Goal: Check status: Check status

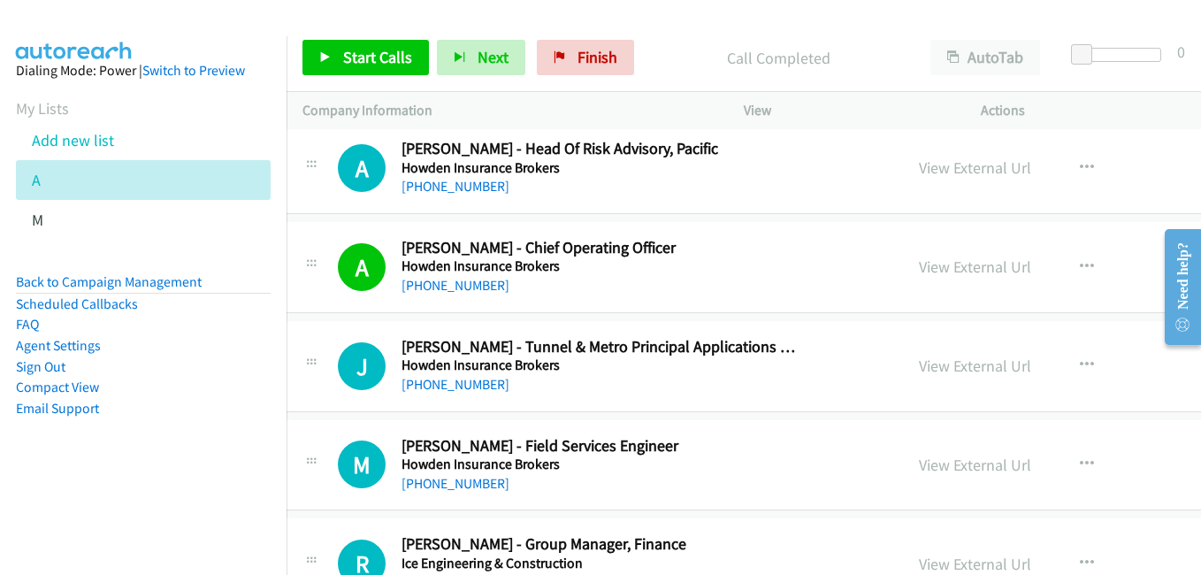
scroll to position [4510, 18]
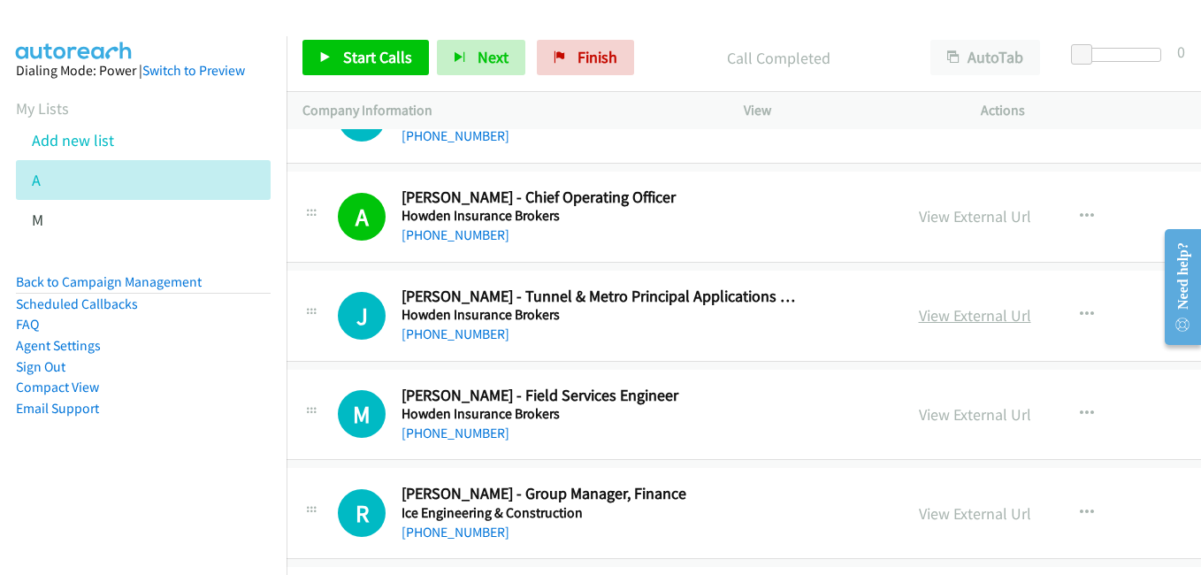
click at [919, 317] on link "View External Url" at bounding box center [975, 315] width 112 height 20
click at [919, 409] on link "View External Url" at bounding box center [975, 414] width 112 height 20
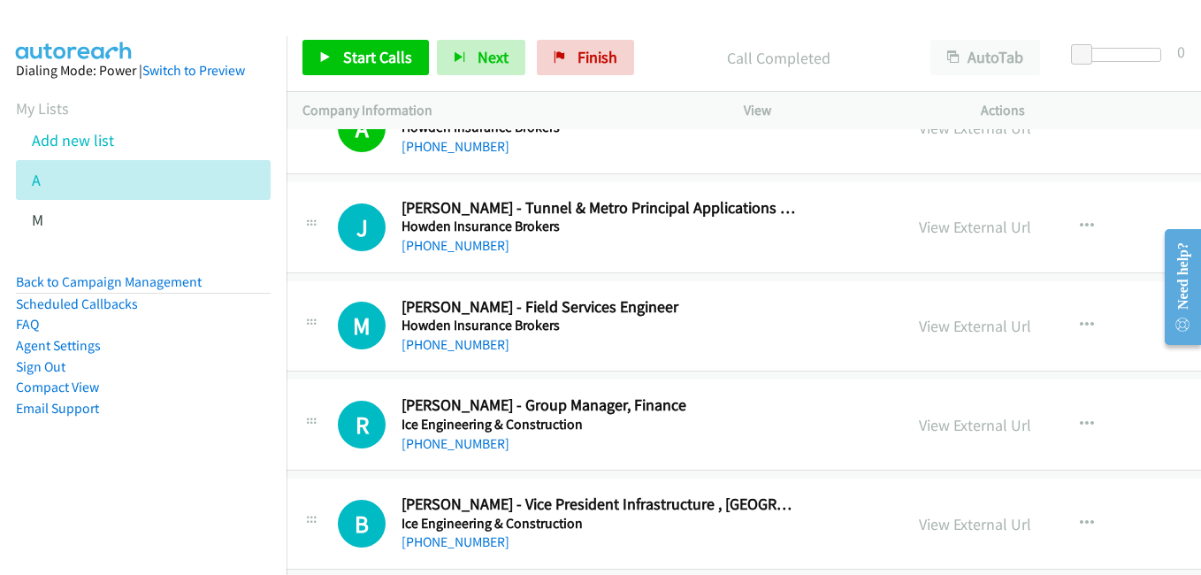
scroll to position [4687, 18]
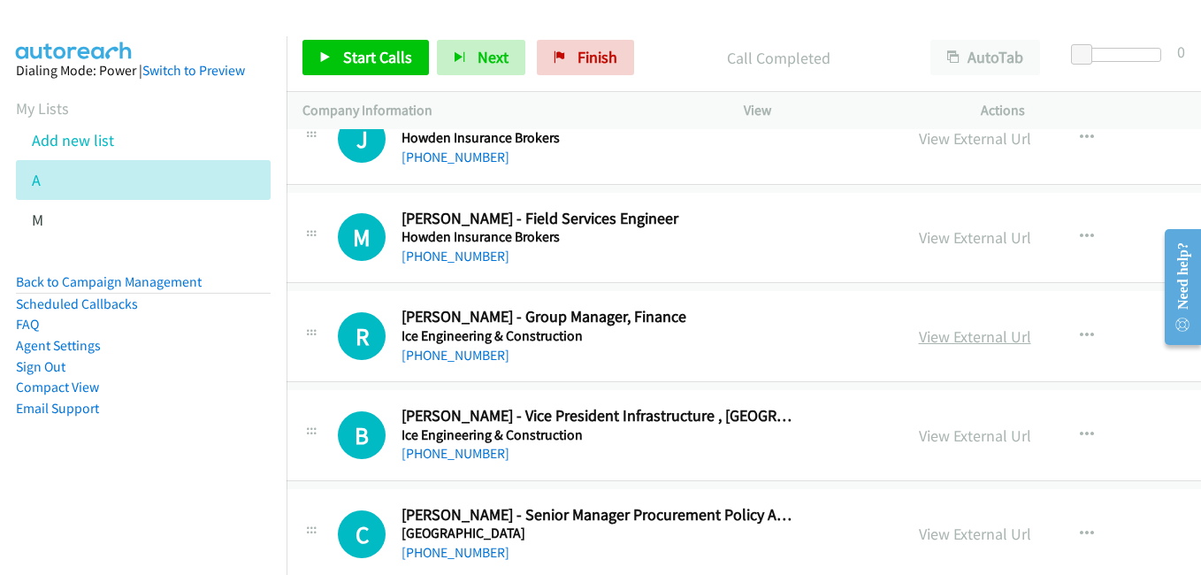
click at [919, 334] on link "View External Url" at bounding box center [975, 336] width 112 height 20
click at [919, 433] on link "View External Url" at bounding box center [975, 435] width 112 height 20
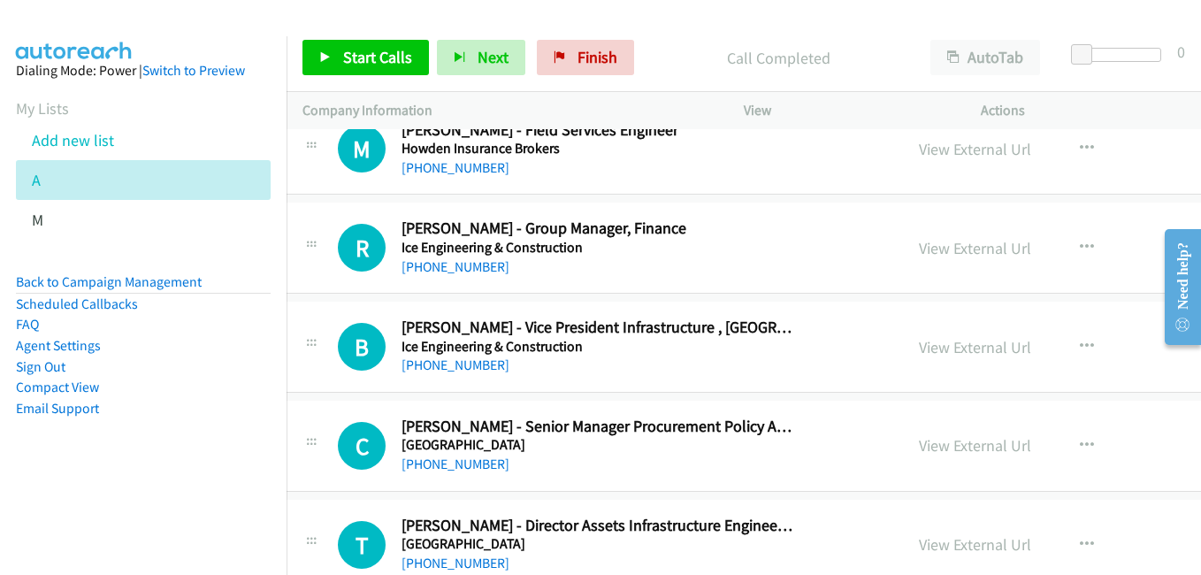
scroll to position [4863, 18]
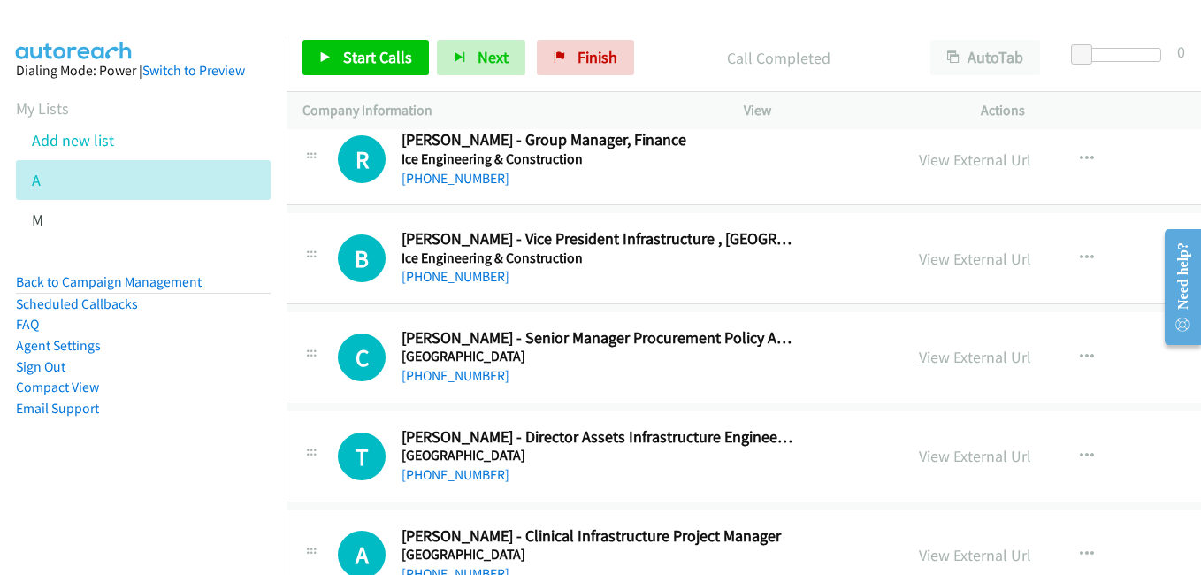
click at [919, 357] on link "View External Url" at bounding box center [975, 357] width 112 height 20
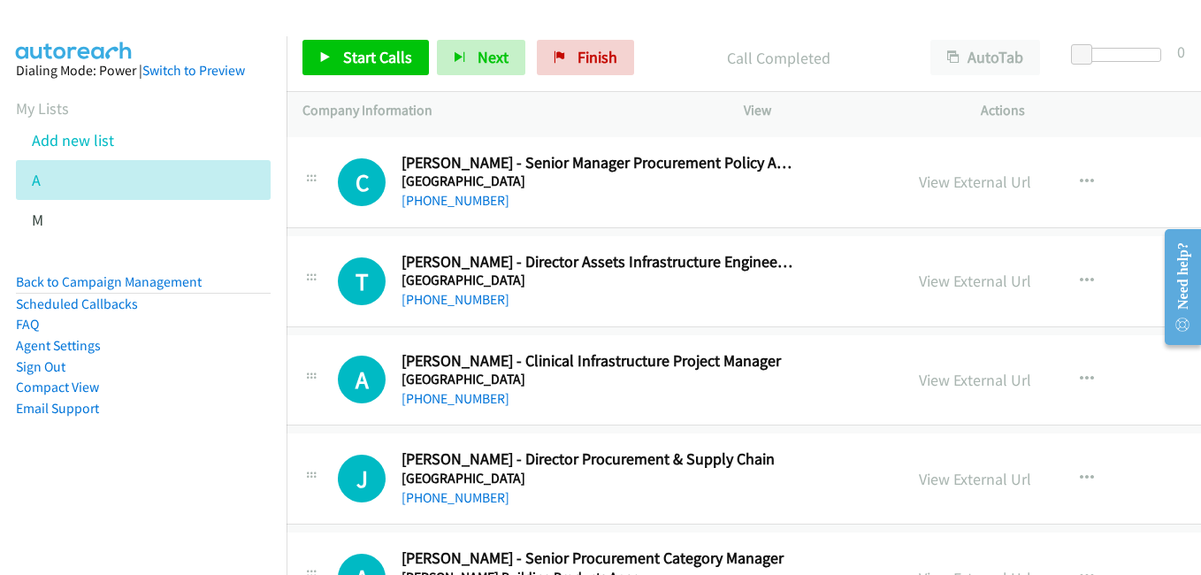
scroll to position [5040, 18]
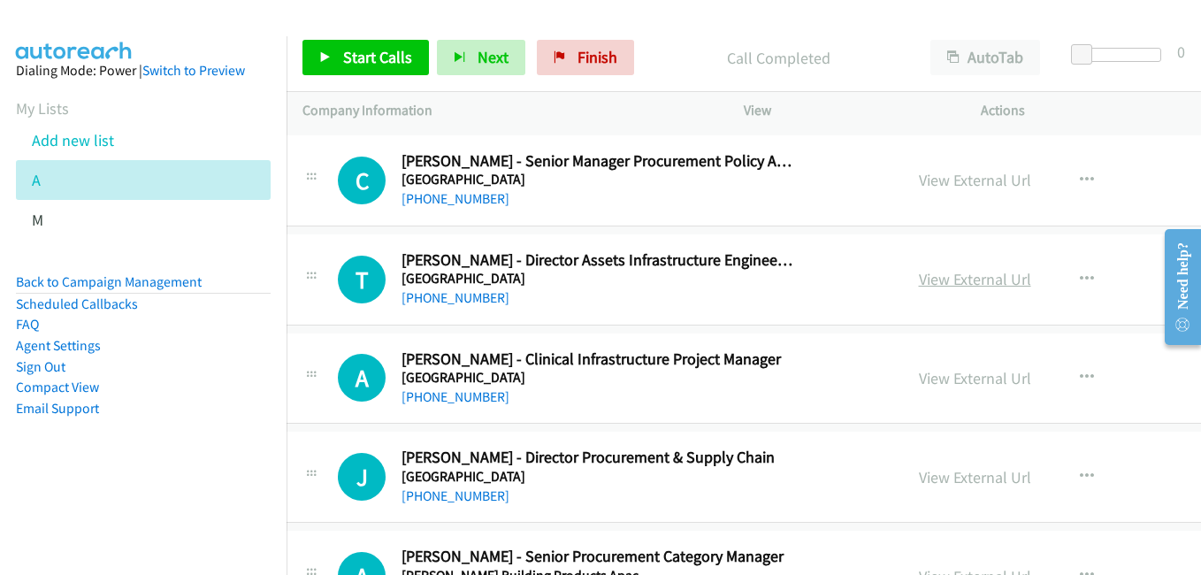
click at [919, 284] on link "View External Url" at bounding box center [975, 279] width 112 height 20
click at [919, 382] on link "View External Url" at bounding box center [975, 378] width 112 height 20
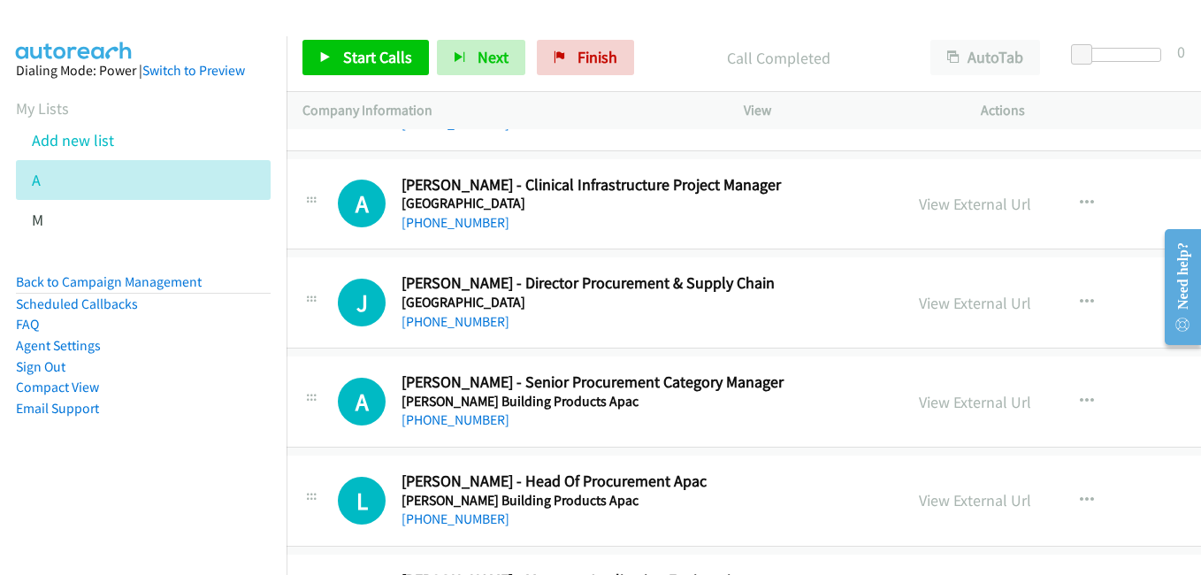
scroll to position [5217, 18]
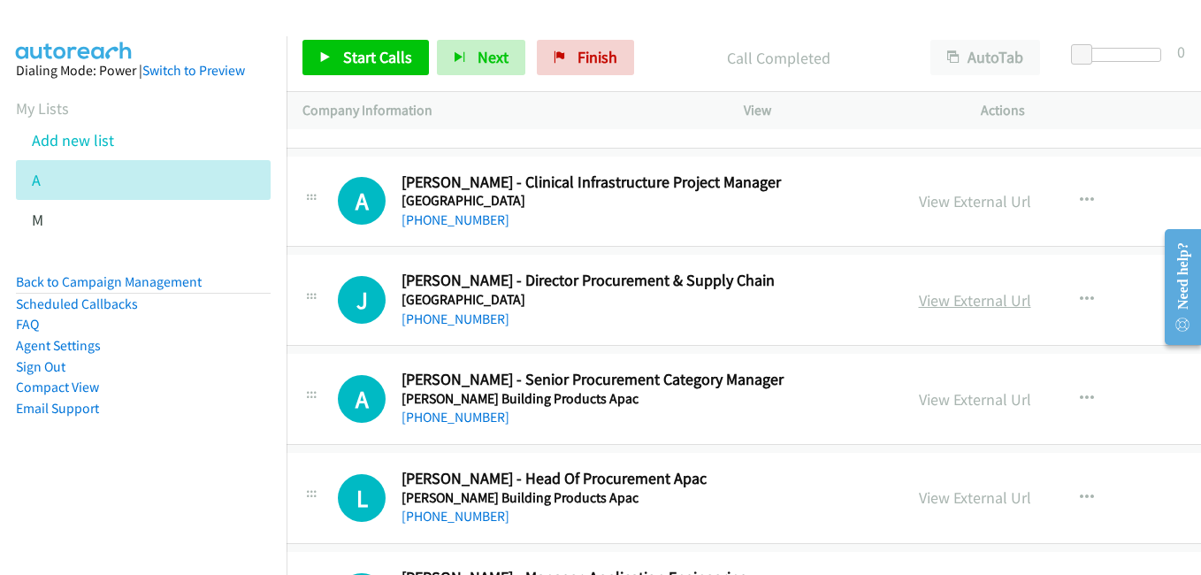
click at [919, 298] on link "View External Url" at bounding box center [975, 300] width 112 height 20
click at [919, 394] on link "View External Url" at bounding box center [975, 399] width 112 height 20
click at [919, 489] on link "View External Url" at bounding box center [975, 497] width 112 height 20
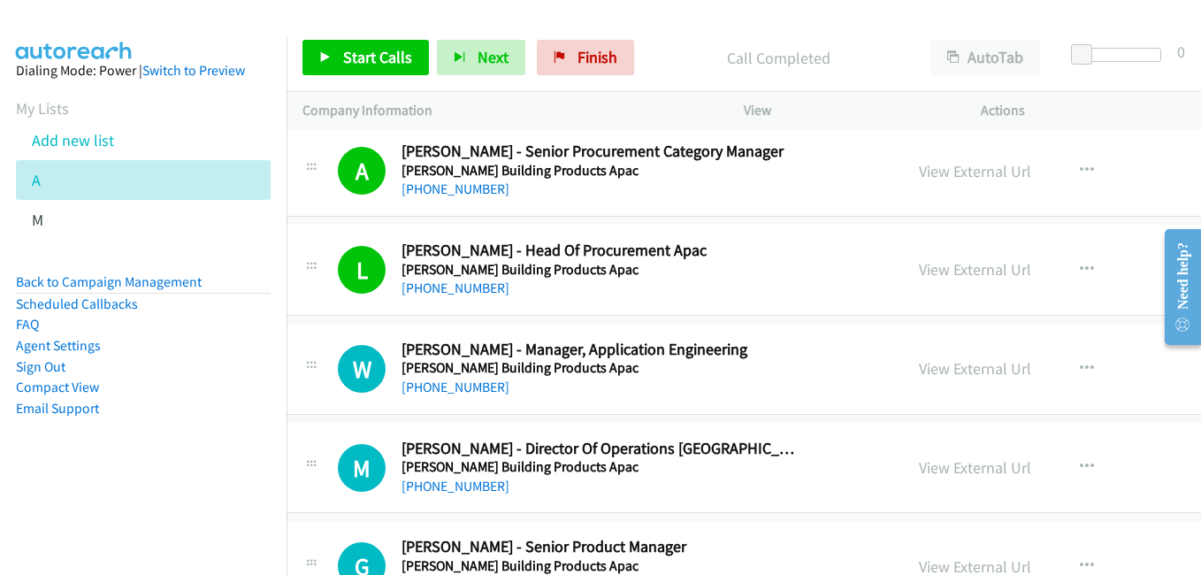
scroll to position [5482, 18]
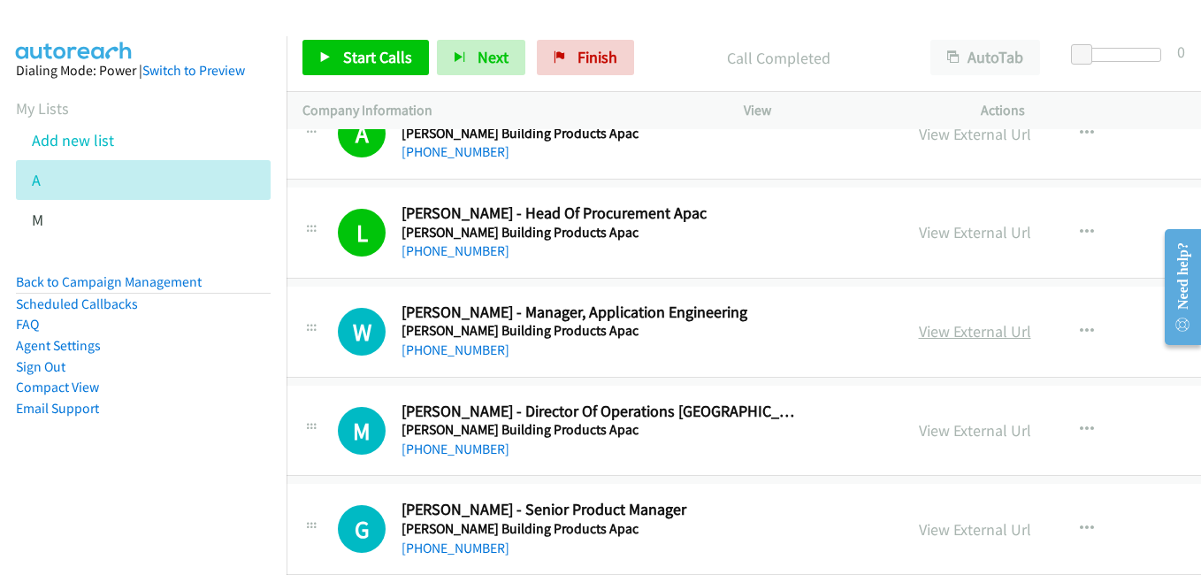
drag, startPoint x: 887, startPoint y: 332, endPoint x: 872, endPoint y: 326, distance: 16.3
click at [919, 332] on link "View External Url" at bounding box center [975, 331] width 112 height 20
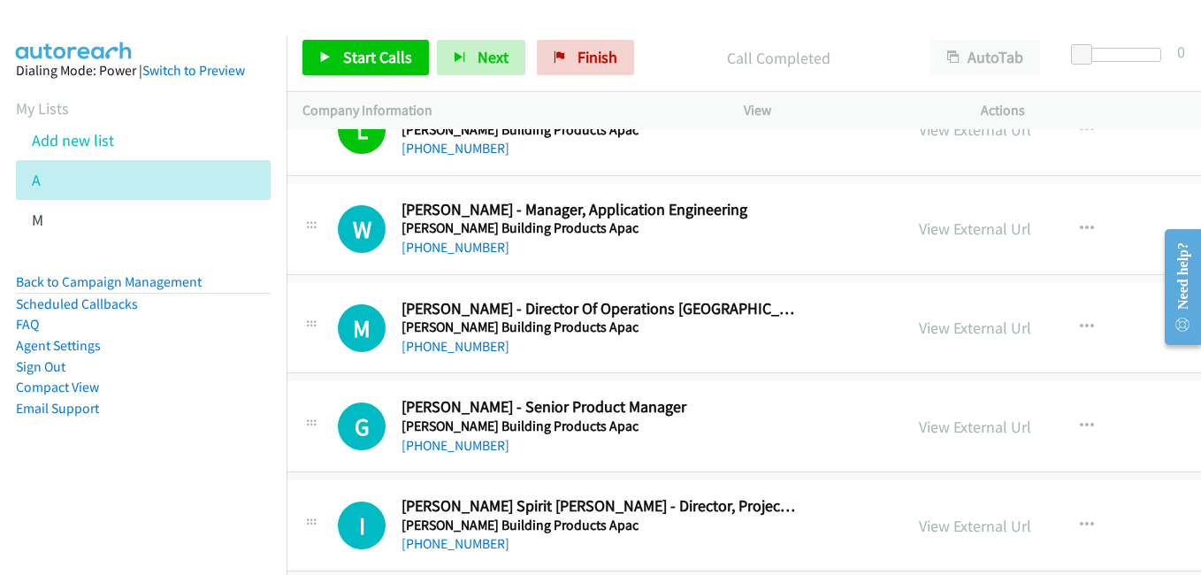
scroll to position [5659, 18]
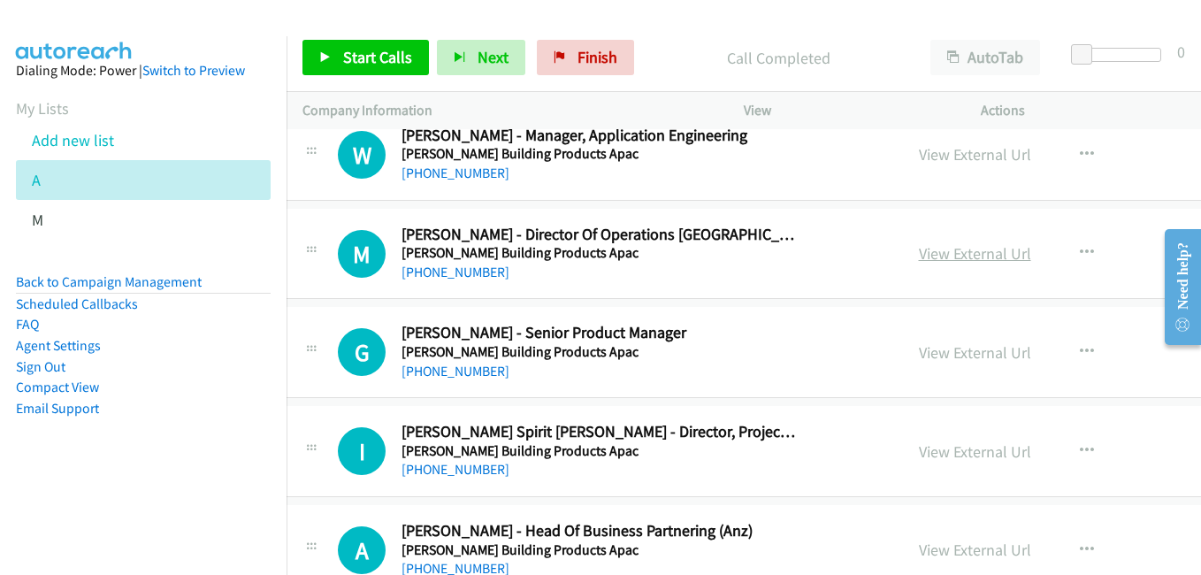
click at [919, 253] on link "View External Url" at bounding box center [975, 253] width 112 height 20
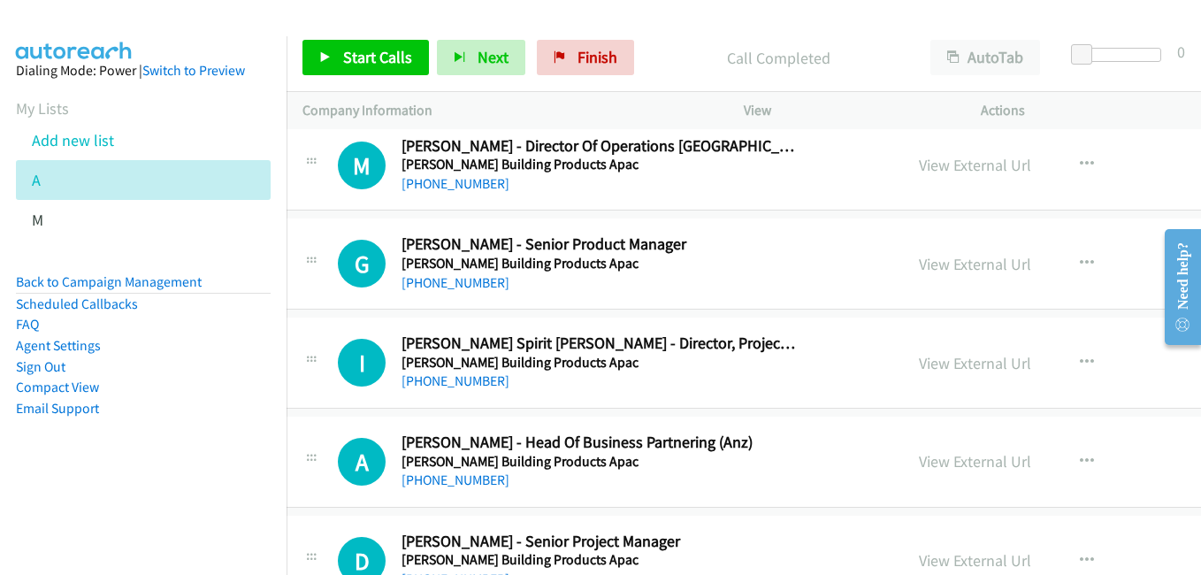
drag, startPoint x: 900, startPoint y: 266, endPoint x: 527, endPoint y: 144, distance: 392.6
click at [919, 266] on link "View External Url" at bounding box center [975, 264] width 112 height 20
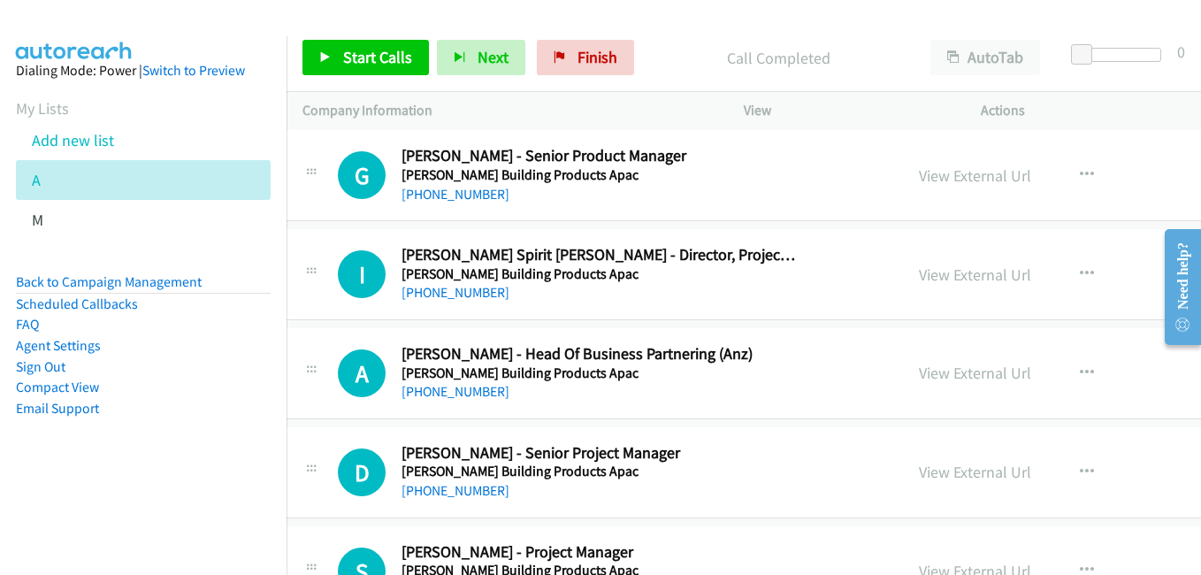
drag, startPoint x: 915, startPoint y: 279, endPoint x: 823, endPoint y: 252, distance: 96.0
click at [919, 279] on link "View External Url" at bounding box center [975, 274] width 112 height 20
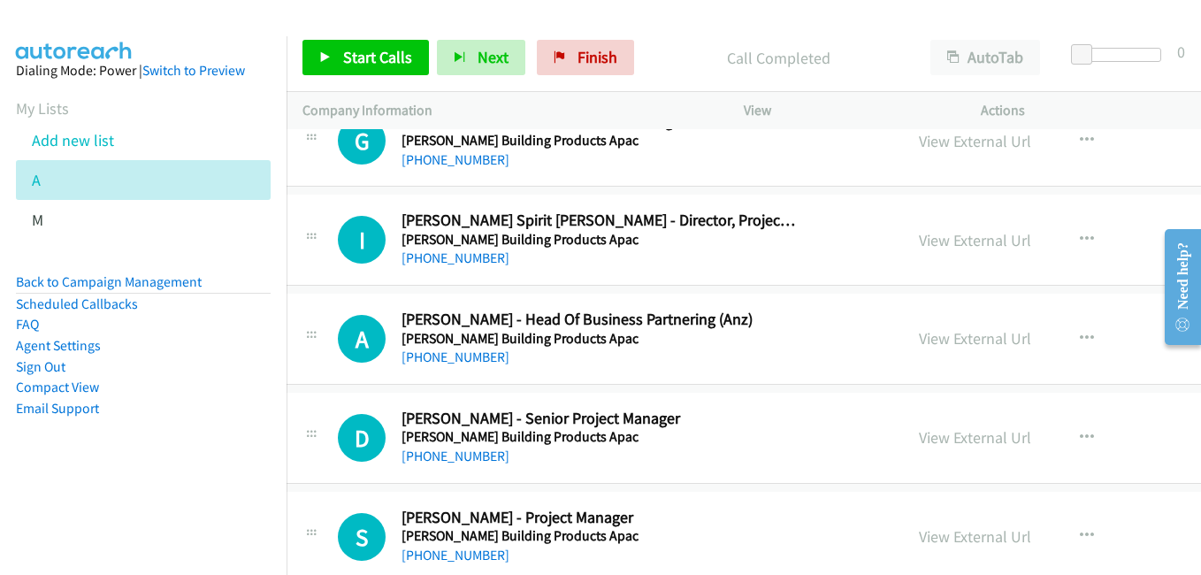
scroll to position [5924, 18]
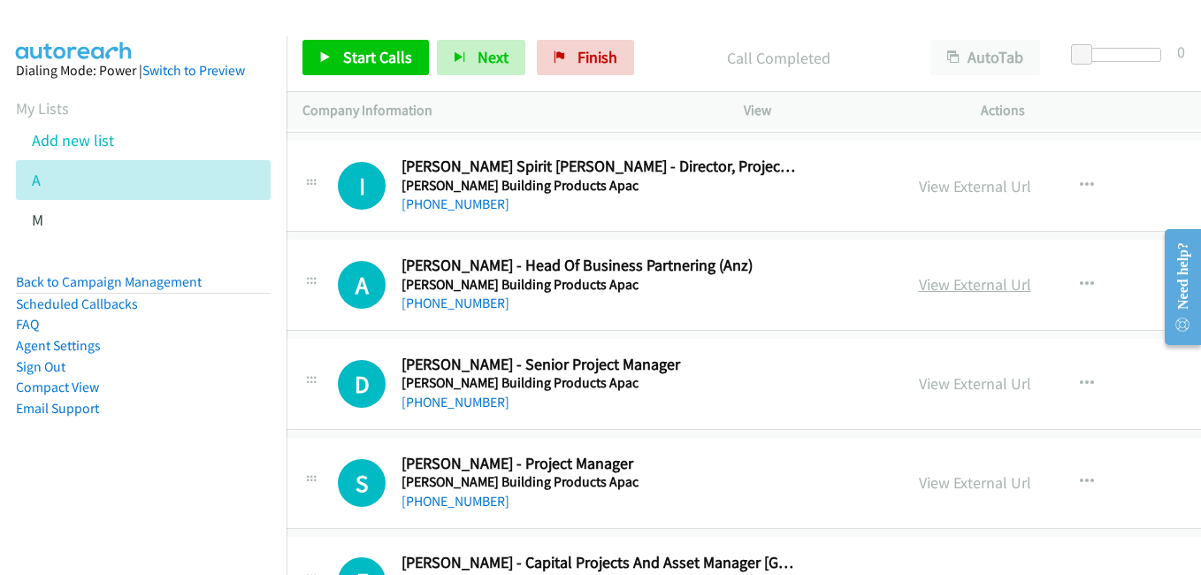
click at [919, 286] on link "View External Url" at bounding box center [975, 284] width 112 height 20
drag, startPoint x: 877, startPoint y: 380, endPoint x: 866, endPoint y: 373, distance: 13.5
click at [919, 380] on link "View External Url" at bounding box center [975, 383] width 112 height 20
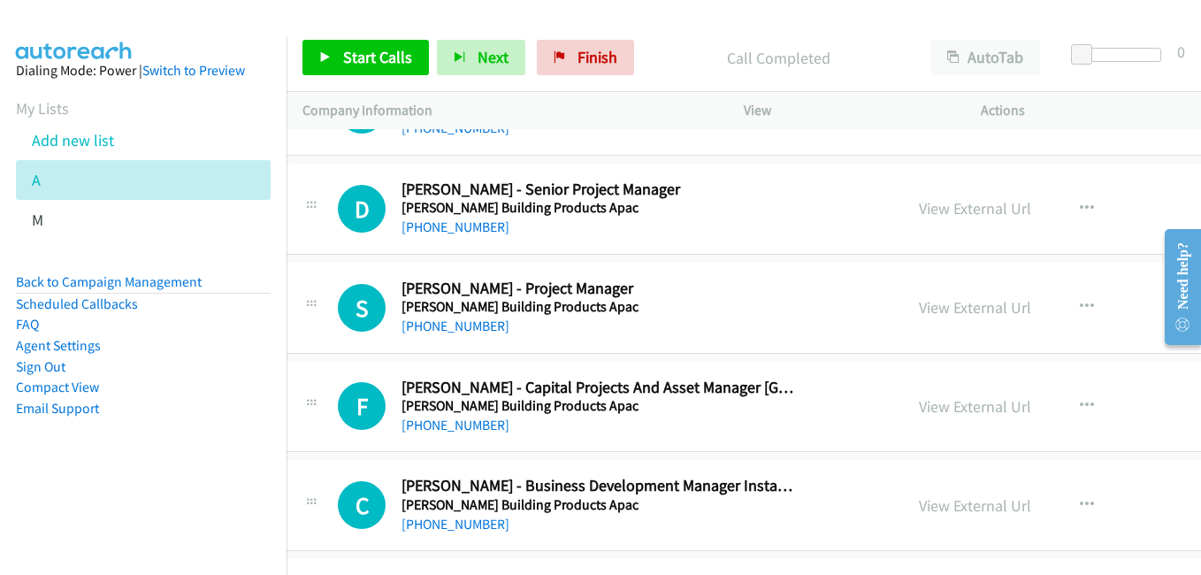
scroll to position [6101, 18]
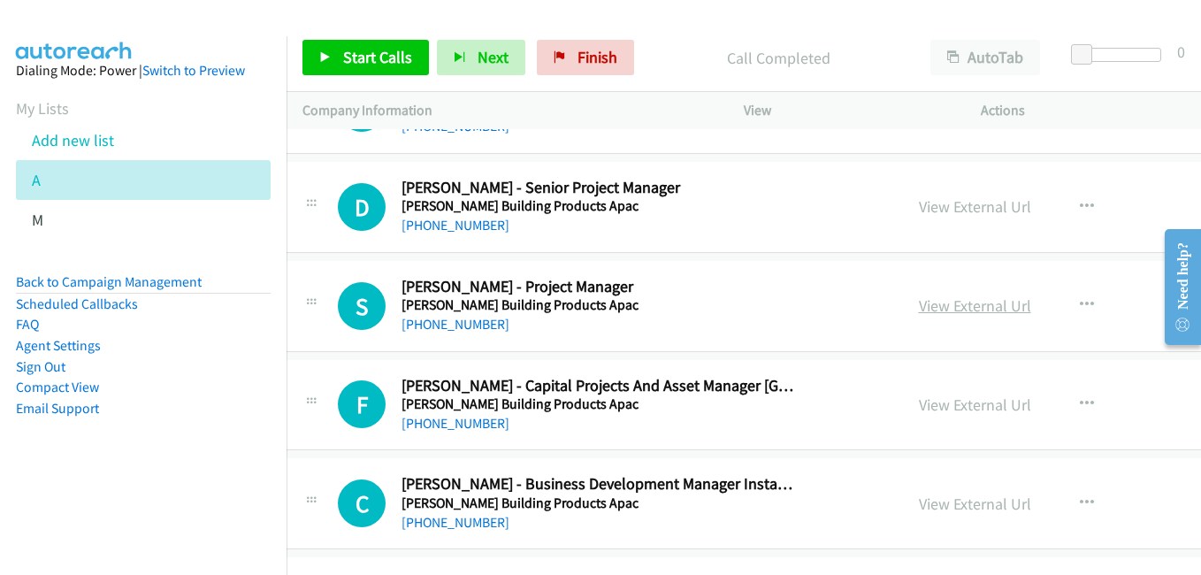
drag, startPoint x: 931, startPoint y: 305, endPoint x: 898, endPoint y: 302, distance: 32.8
click at [931, 305] on link "View External Url" at bounding box center [975, 305] width 112 height 20
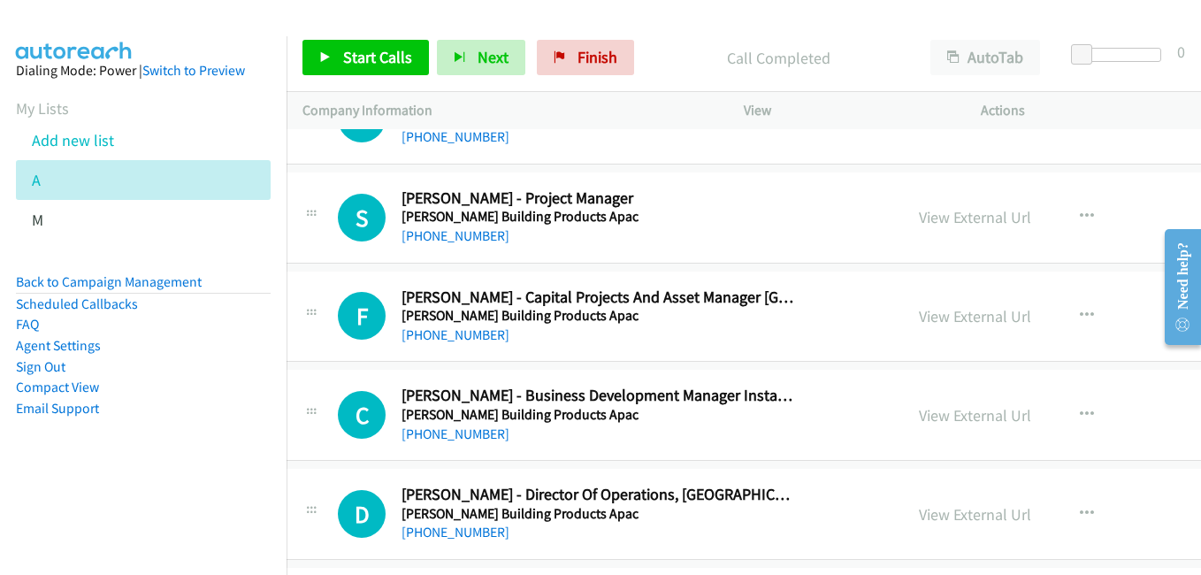
drag, startPoint x: 927, startPoint y: 322, endPoint x: 730, endPoint y: 262, distance: 205.3
click at [927, 322] on link "View External Url" at bounding box center [975, 316] width 112 height 20
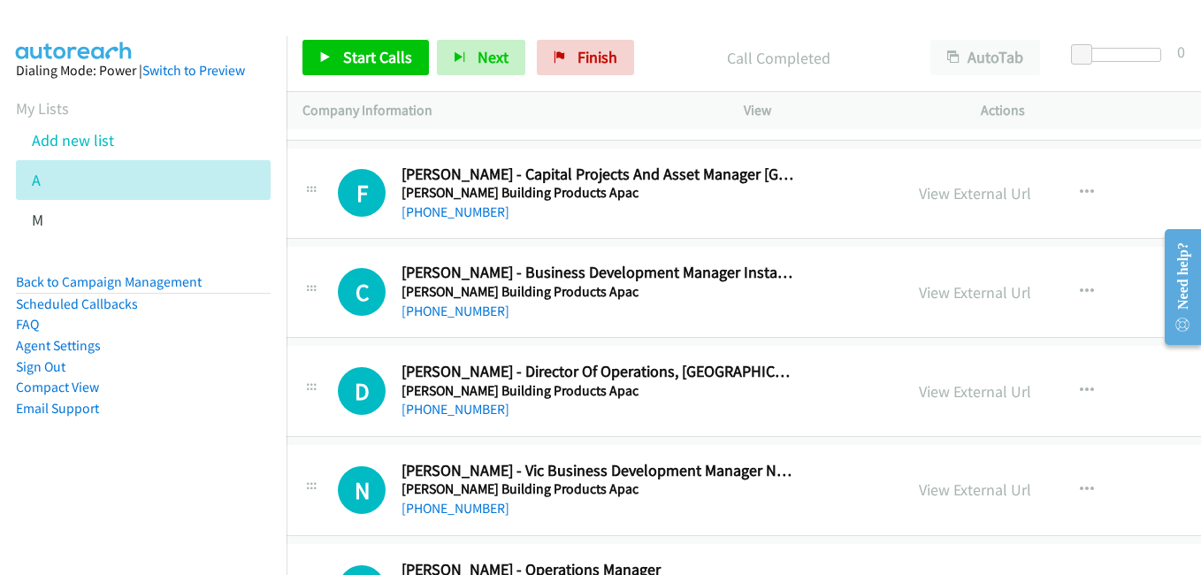
scroll to position [6367, 18]
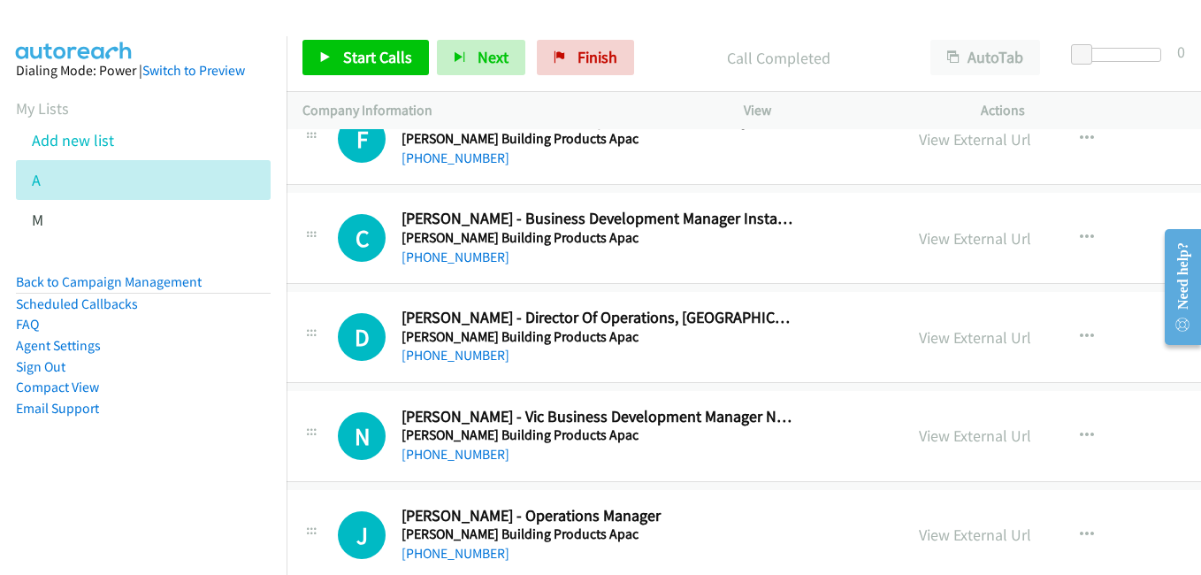
drag, startPoint x: 885, startPoint y: 235, endPoint x: 730, endPoint y: 193, distance: 160.5
click at [919, 235] on link "View External Url" at bounding box center [975, 238] width 112 height 20
drag, startPoint x: 905, startPoint y: 331, endPoint x: 890, endPoint y: 330, distance: 14.2
click at [919, 331] on link "View External Url" at bounding box center [975, 337] width 112 height 20
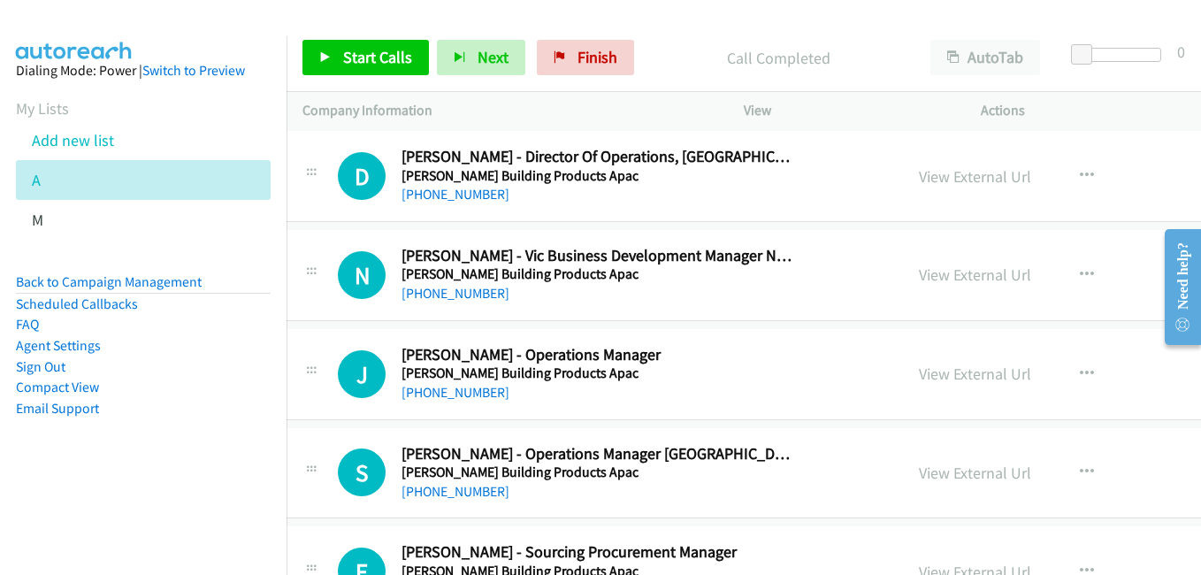
scroll to position [6543, 18]
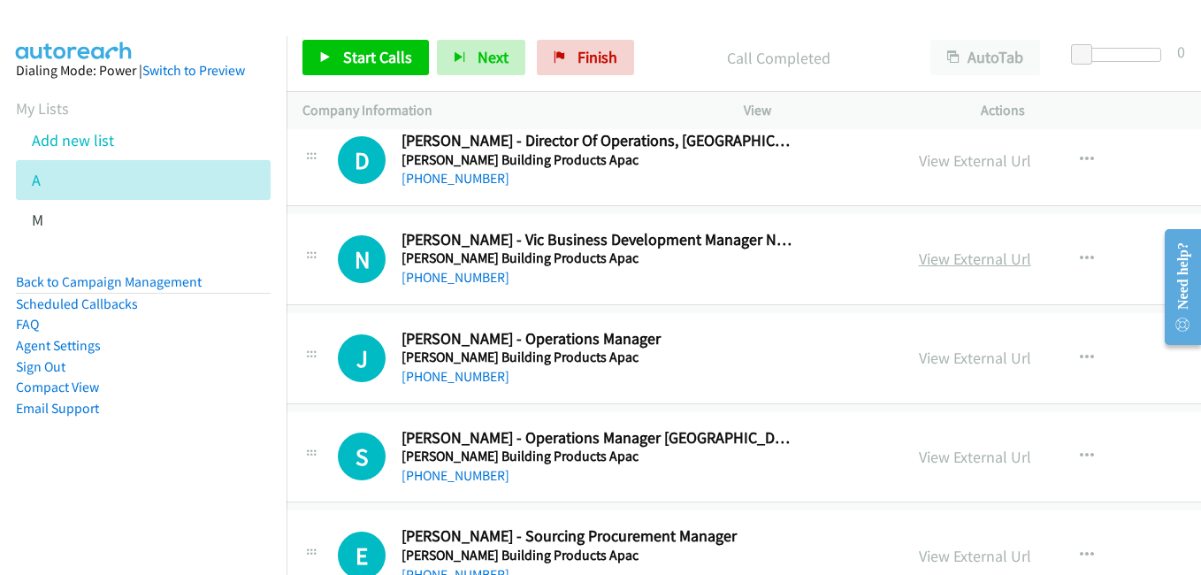
click at [919, 263] on link "View External Url" at bounding box center [975, 258] width 112 height 20
click at [919, 353] on link "View External Url" at bounding box center [975, 358] width 112 height 20
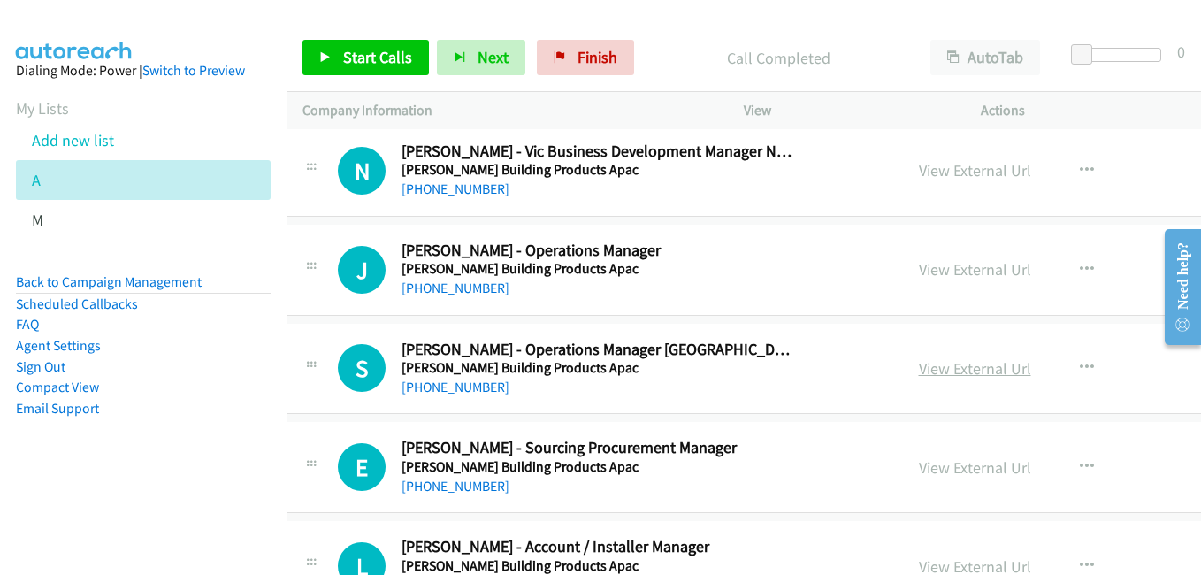
click at [920, 376] on link "View External Url" at bounding box center [975, 368] width 112 height 20
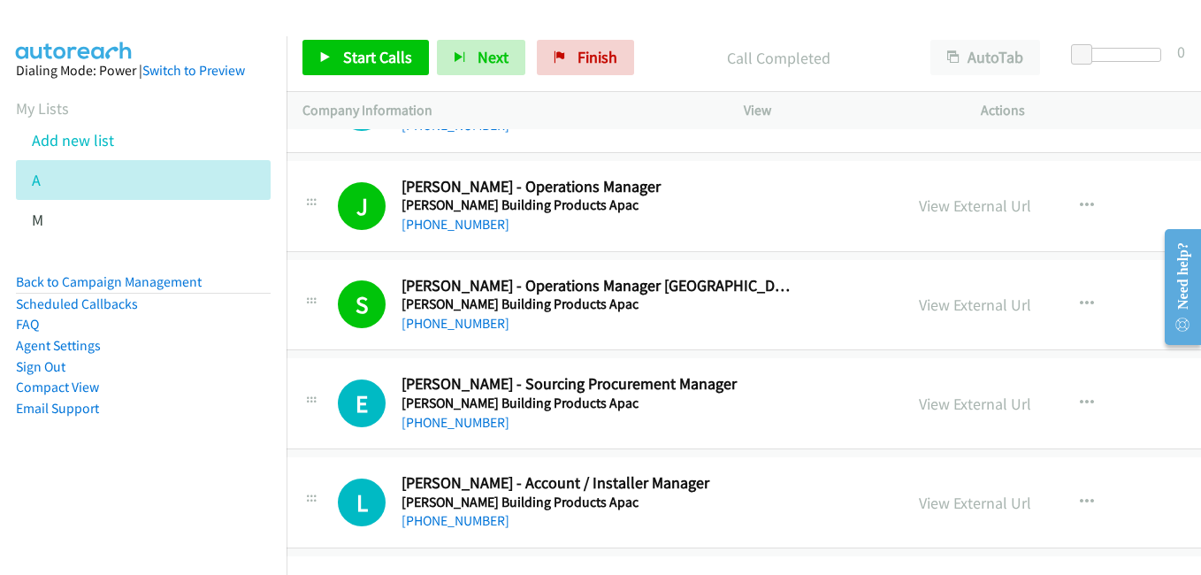
scroll to position [6809, 18]
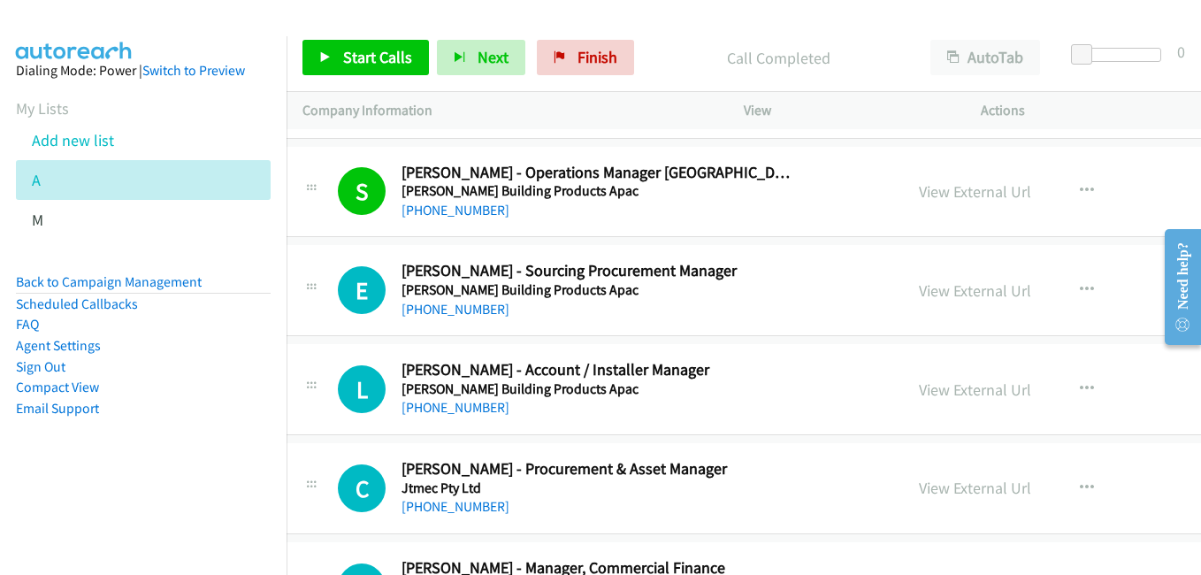
drag, startPoint x: 888, startPoint y: 285, endPoint x: 710, endPoint y: 232, distance: 185.5
click at [919, 285] on link "View External Url" at bounding box center [975, 290] width 112 height 20
drag, startPoint x: 883, startPoint y: 491, endPoint x: 676, endPoint y: 393, distance: 229.0
click at [919, 491] on link "View External Url" at bounding box center [975, 487] width 112 height 20
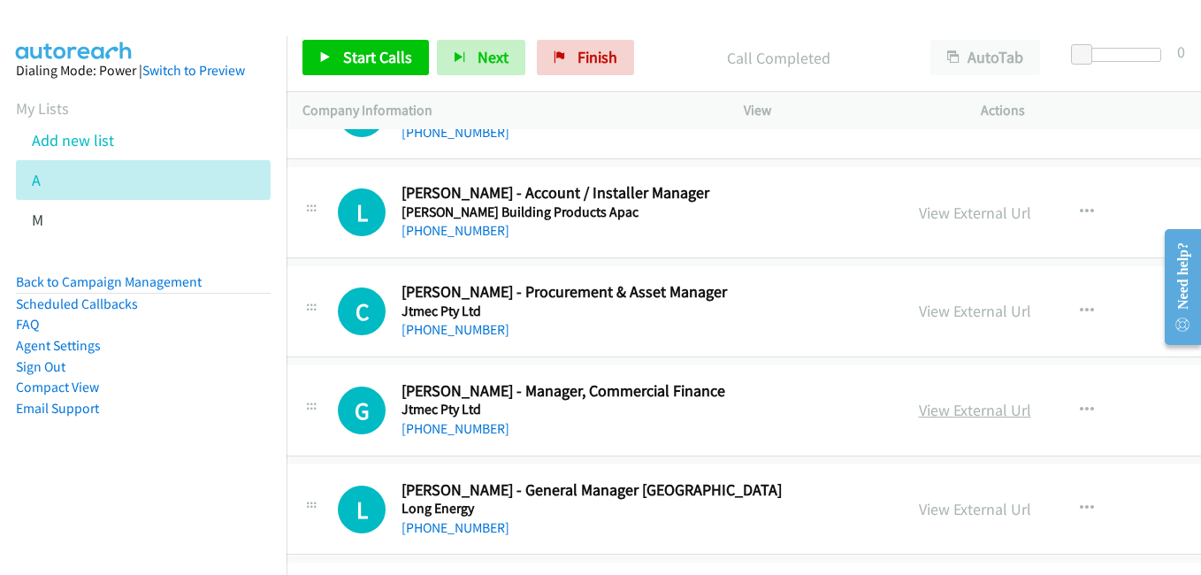
scroll to position [7074, 18]
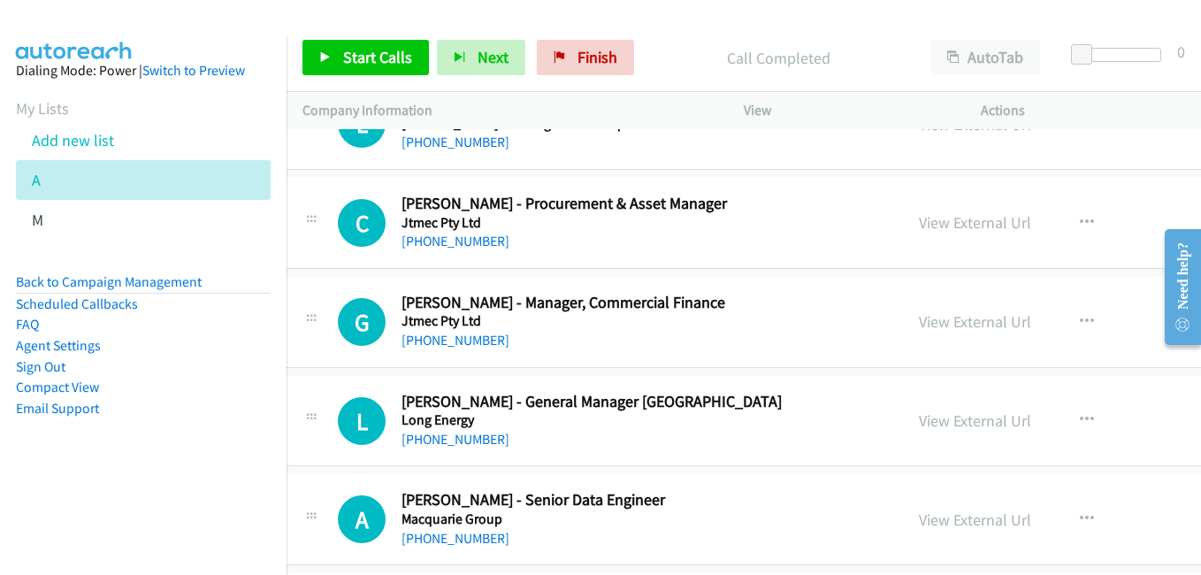
click at [919, 422] on link "View External Url" at bounding box center [975, 420] width 112 height 20
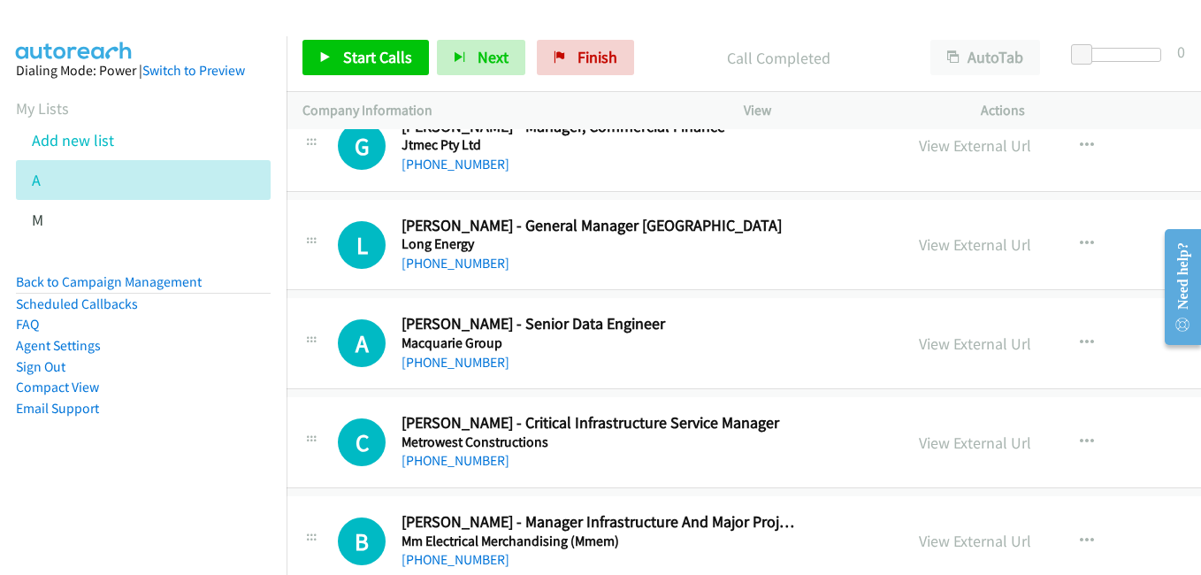
scroll to position [7251, 18]
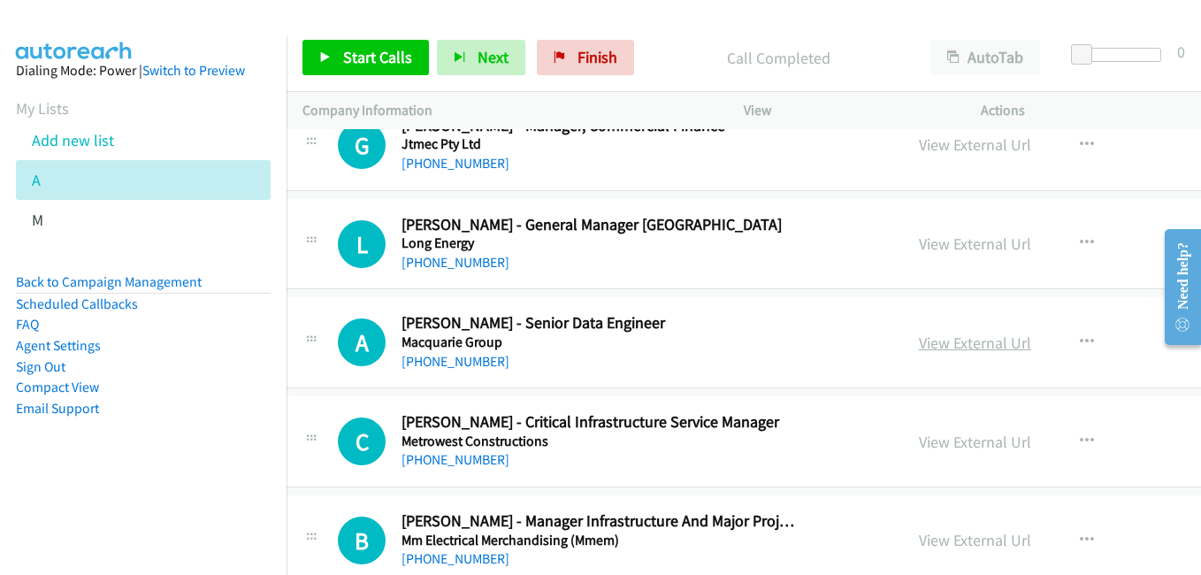
click at [919, 347] on link "View External Url" at bounding box center [975, 342] width 112 height 20
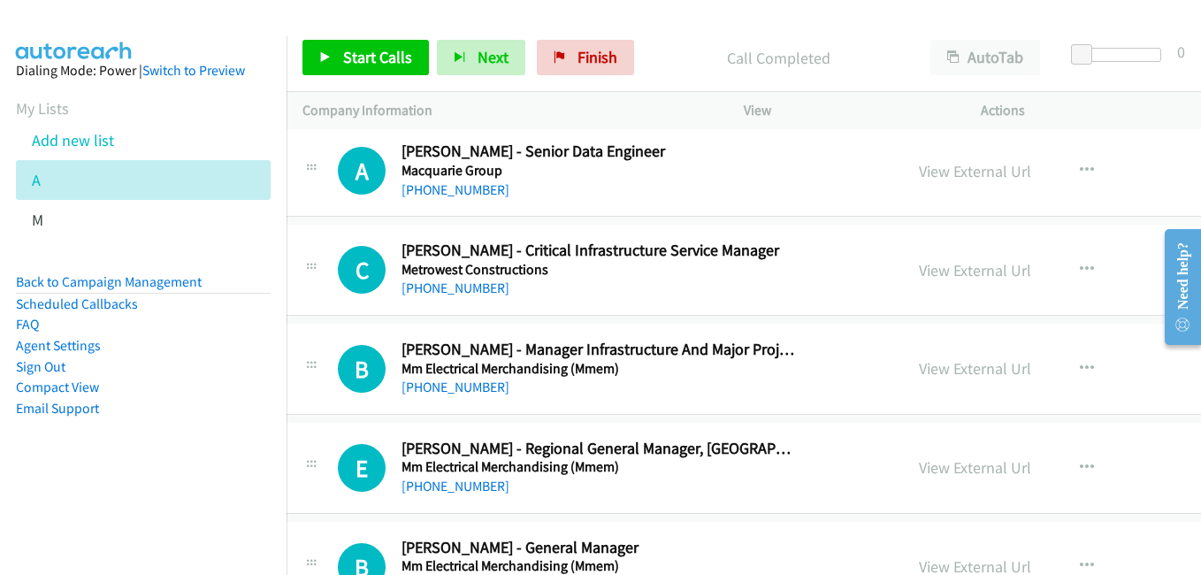
scroll to position [7428, 18]
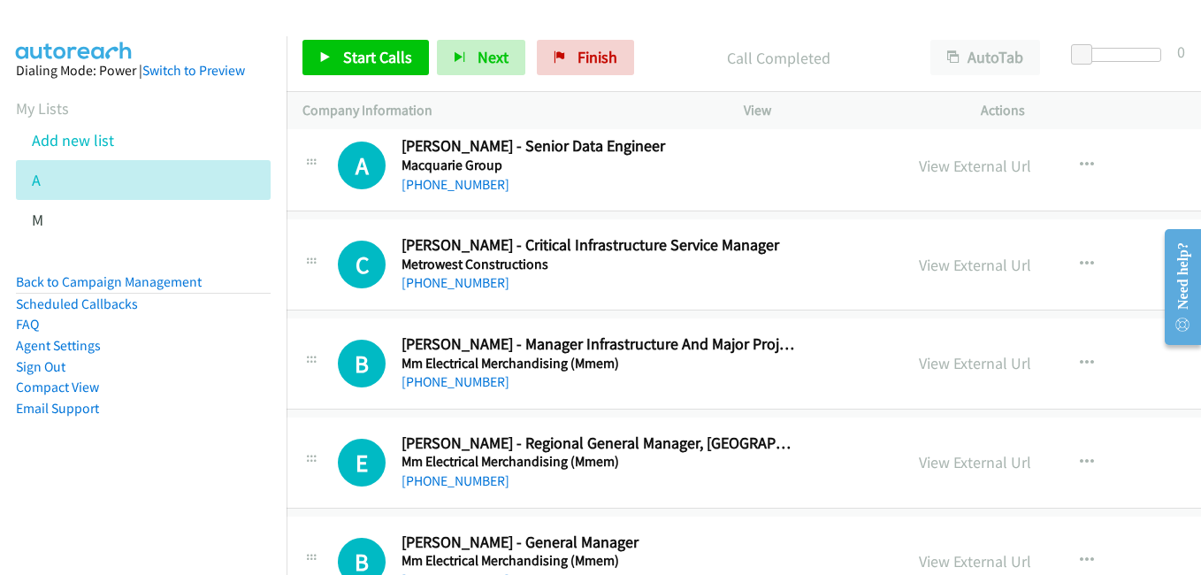
drag, startPoint x: 887, startPoint y: 263, endPoint x: 879, endPoint y: 251, distance: 14.0
click at [919, 263] on link "View External Url" at bounding box center [975, 265] width 112 height 20
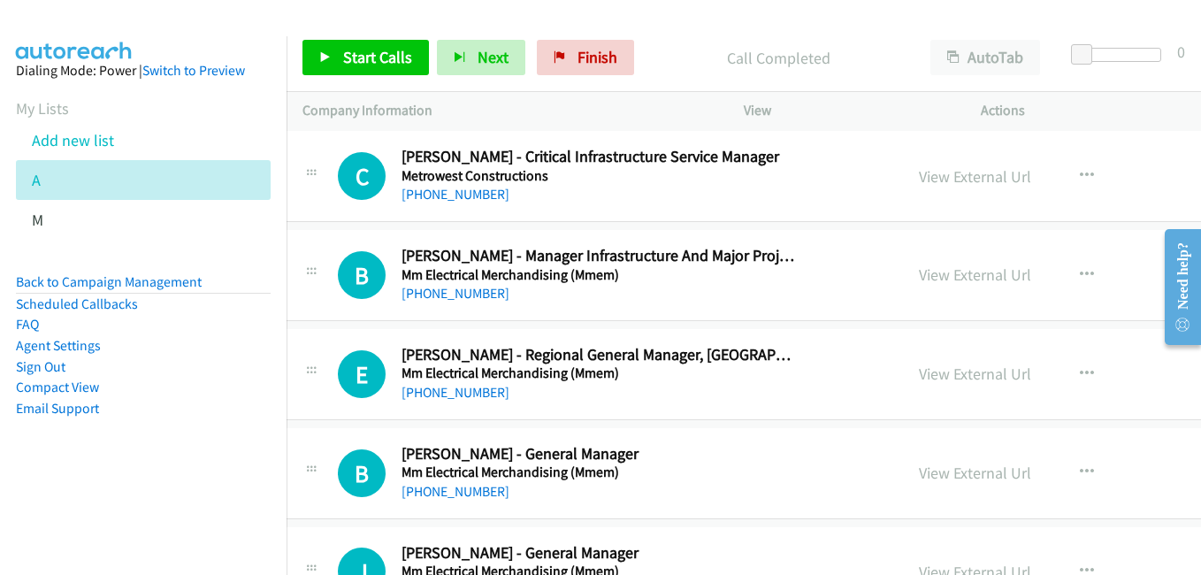
drag, startPoint x: 889, startPoint y: 370, endPoint x: 835, endPoint y: 353, distance: 56.5
click at [919, 370] on link "View External Url" at bounding box center [975, 373] width 112 height 20
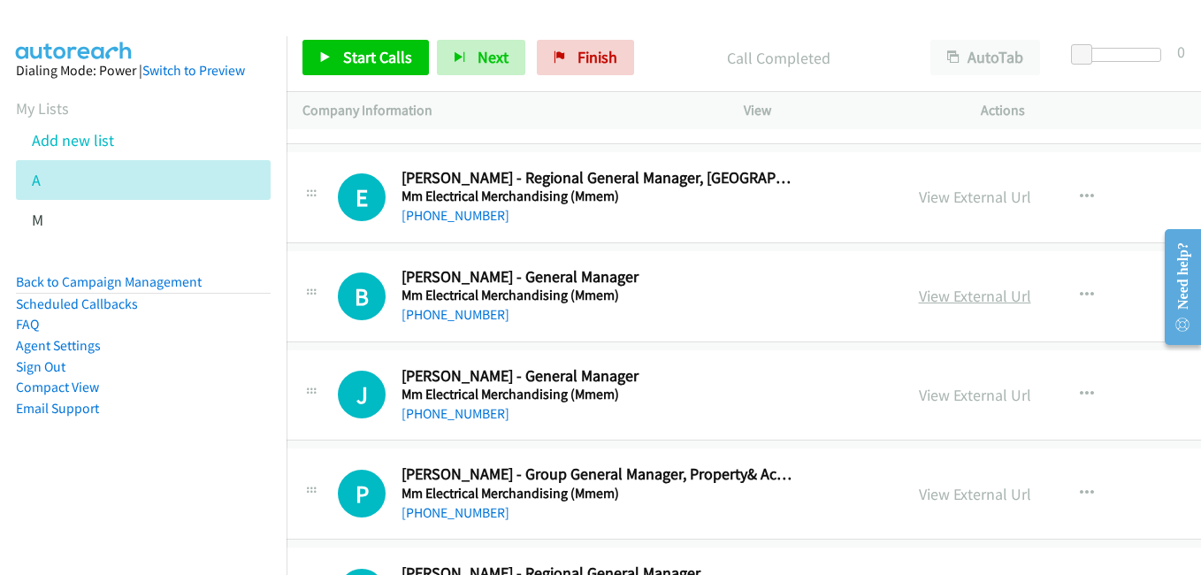
click at [919, 301] on link "View External Url" at bounding box center [975, 296] width 112 height 20
drag, startPoint x: 886, startPoint y: 393, endPoint x: 665, endPoint y: 268, distance: 253.8
click at [919, 393] on link "View External Url" at bounding box center [975, 395] width 112 height 20
click at [919, 496] on link "View External Url" at bounding box center [975, 494] width 112 height 20
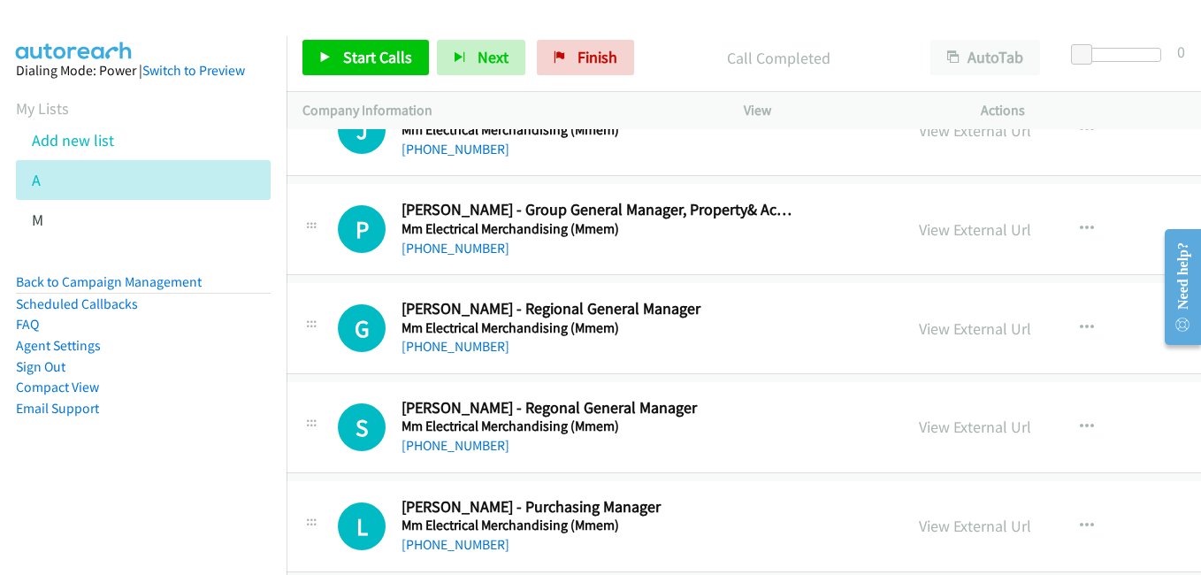
scroll to position [7958, 18]
click at [919, 335] on link "View External Url" at bounding box center [975, 327] width 112 height 20
click at [919, 423] on link "View External Url" at bounding box center [975, 426] width 112 height 20
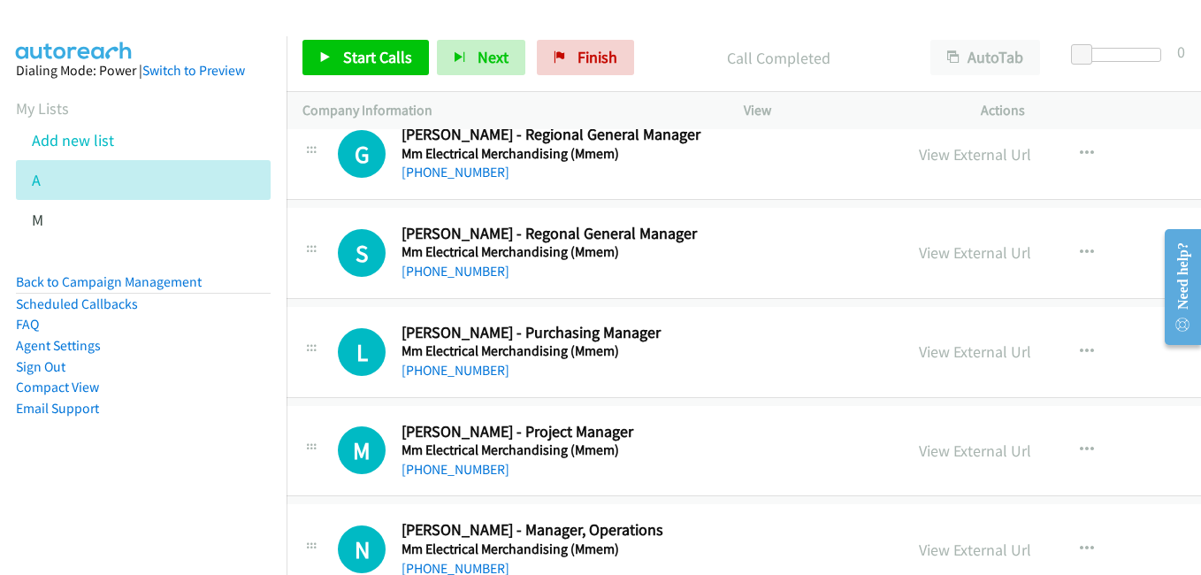
scroll to position [8135, 18]
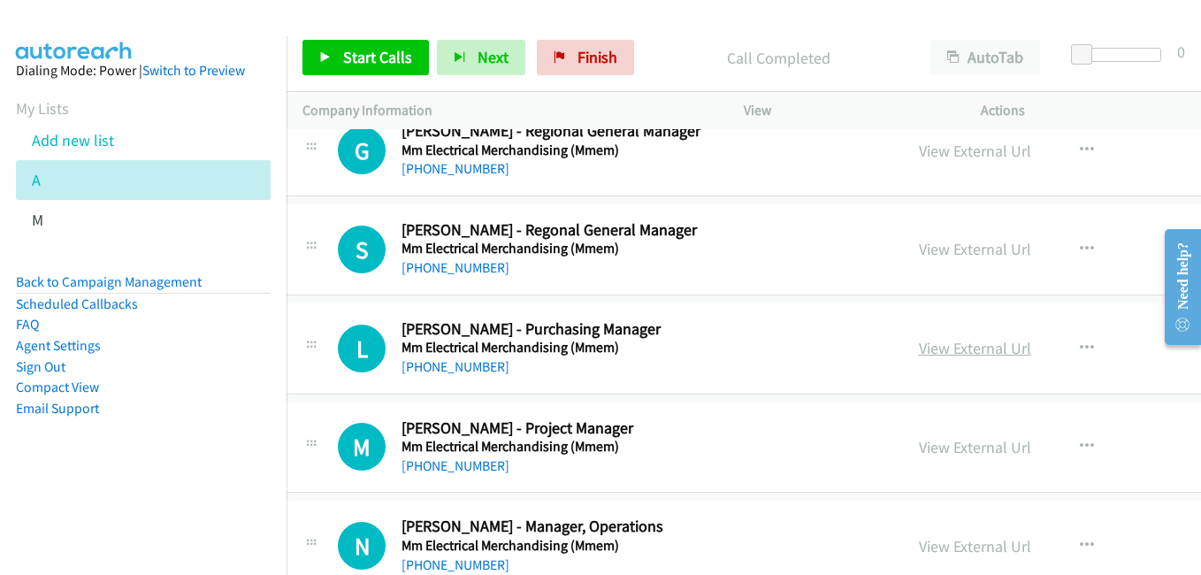
drag, startPoint x: 880, startPoint y: 348, endPoint x: 861, endPoint y: 343, distance: 19.3
click at [919, 348] on link "View External Url" at bounding box center [975, 348] width 112 height 20
click at [919, 449] on link "View External Url" at bounding box center [975, 447] width 112 height 20
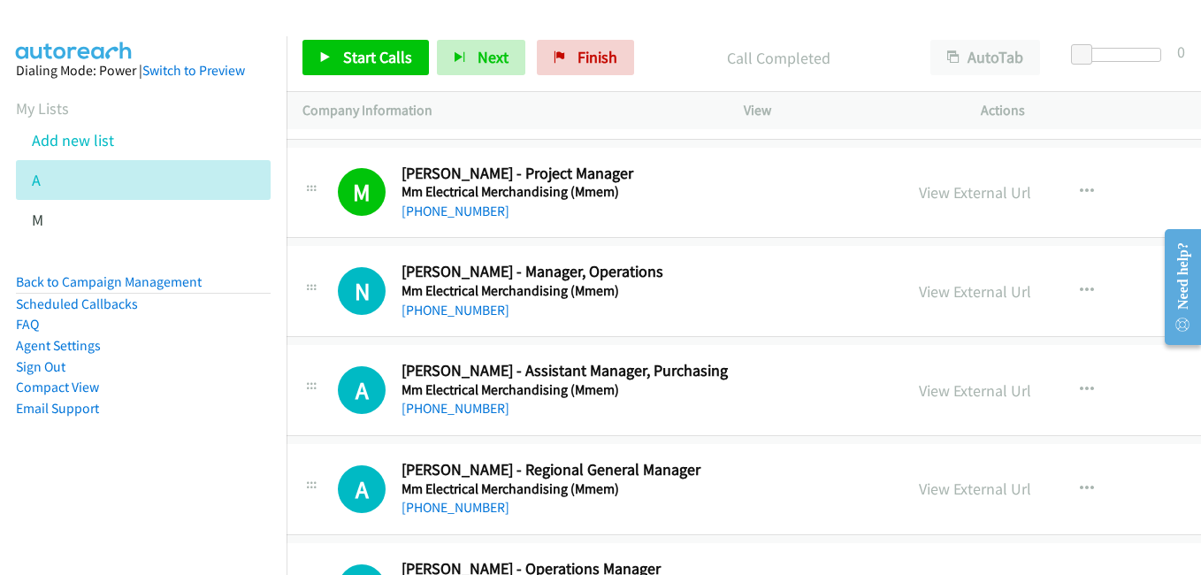
scroll to position [8400, 18]
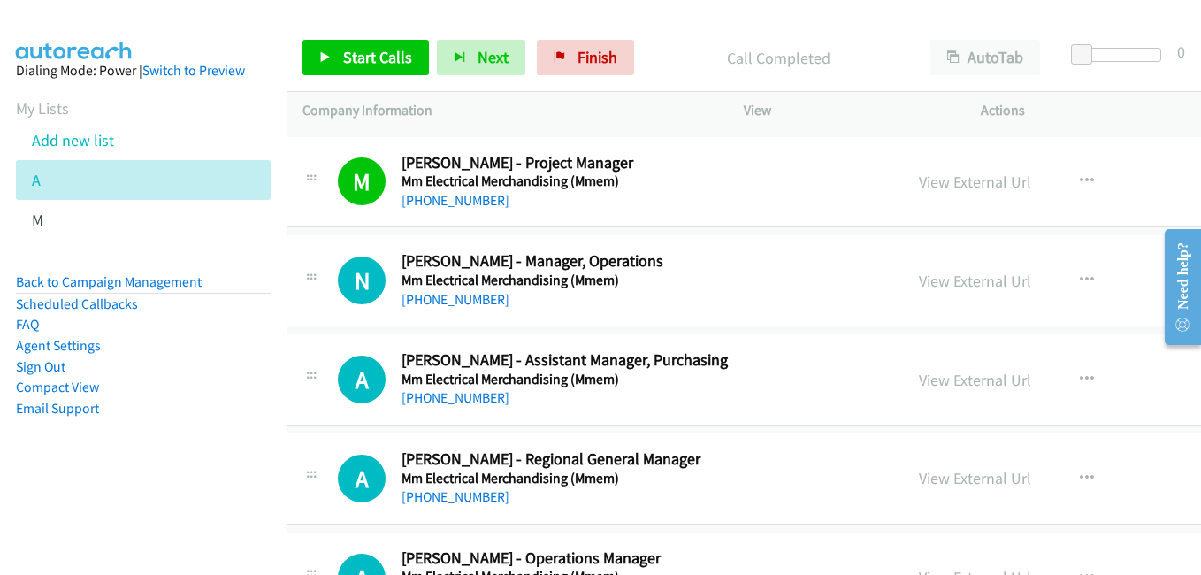
drag, startPoint x: 876, startPoint y: 274, endPoint x: 831, endPoint y: 260, distance: 47.3
click at [919, 274] on link "View External Url" at bounding box center [975, 281] width 112 height 20
click at [919, 380] on link "View External Url" at bounding box center [975, 380] width 112 height 20
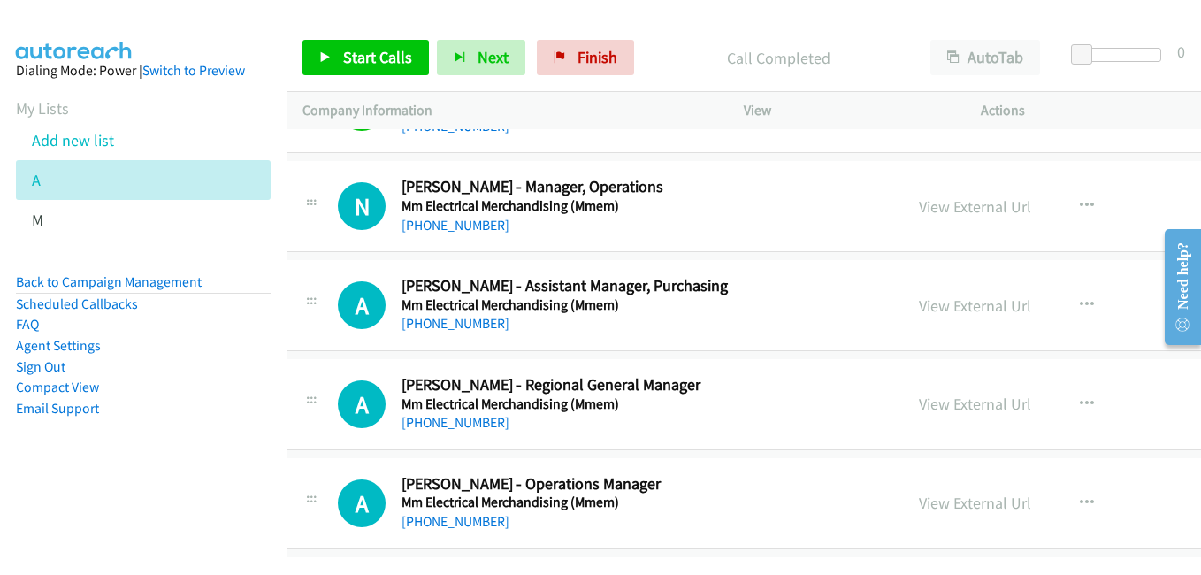
scroll to position [8577, 18]
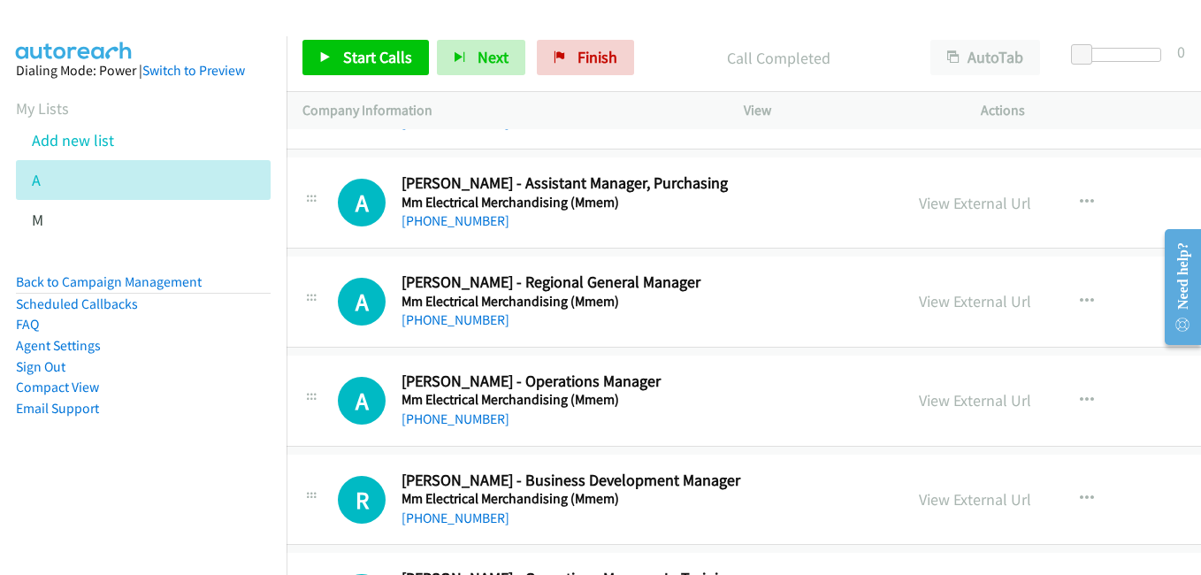
click at [919, 302] on link "View External Url" at bounding box center [975, 301] width 112 height 20
click at [919, 406] on link "View External Url" at bounding box center [975, 400] width 112 height 20
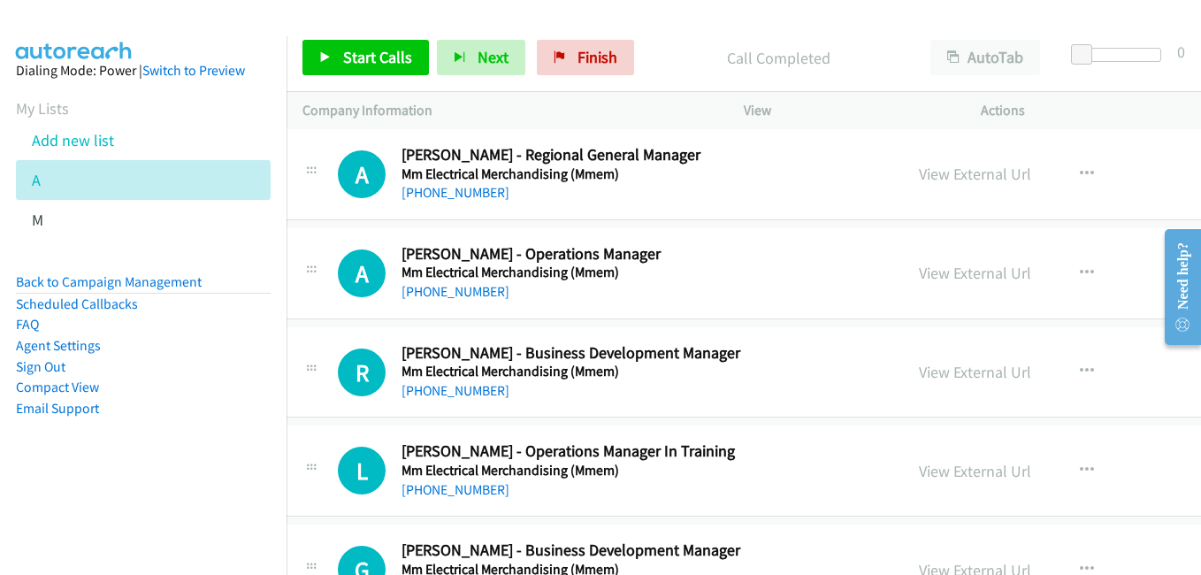
scroll to position [8754, 18]
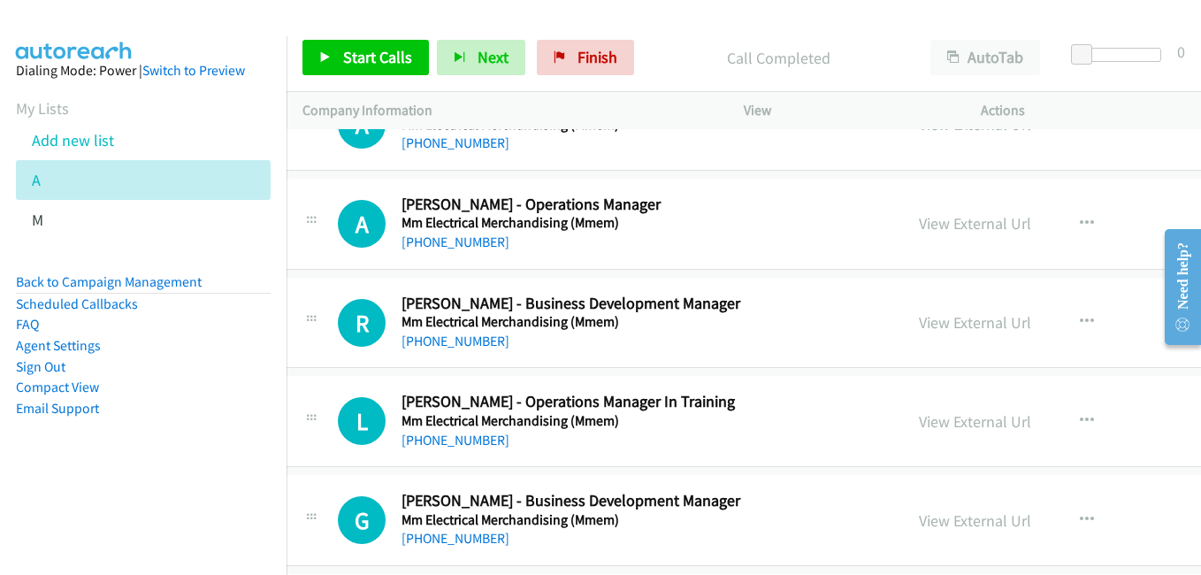
drag, startPoint x: 926, startPoint y: 317, endPoint x: 409, endPoint y: 57, distance: 578.9
click at [926, 317] on link "View External Url" at bounding box center [975, 322] width 112 height 20
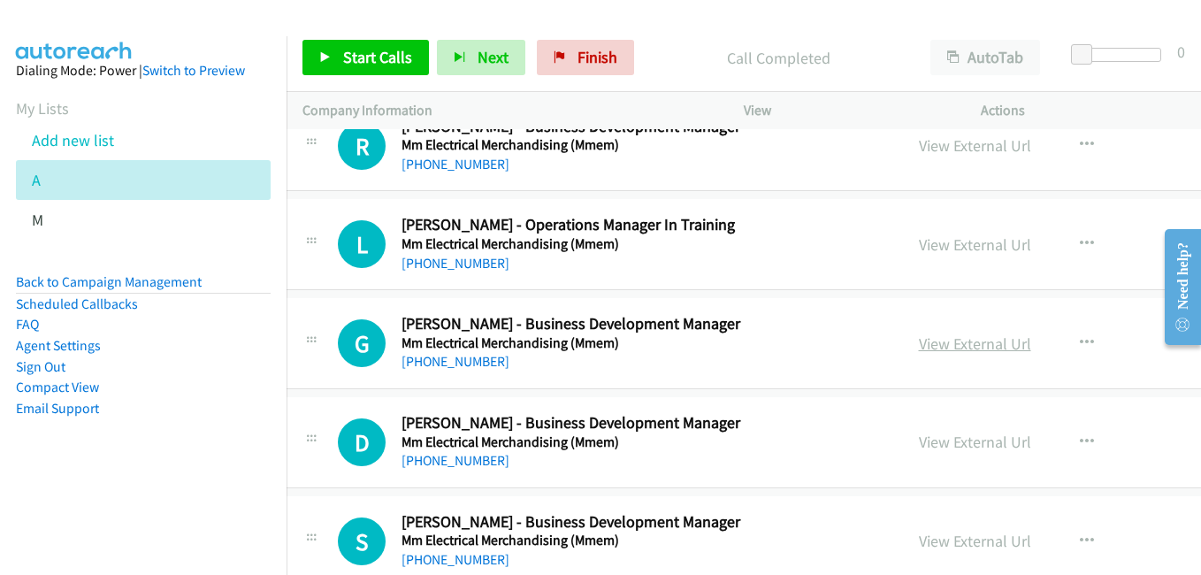
drag, startPoint x: 890, startPoint y: 354, endPoint x: 884, endPoint y: 343, distance: 12.3
click at [919, 343] on link "View External Url" at bounding box center [975, 343] width 112 height 20
drag, startPoint x: 895, startPoint y: 442, endPoint x: 863, endPoint y: 433, distance: 33.0
click at [919, 442] on link "View External Url" at bounding box center [975, 442] width 112 height 20
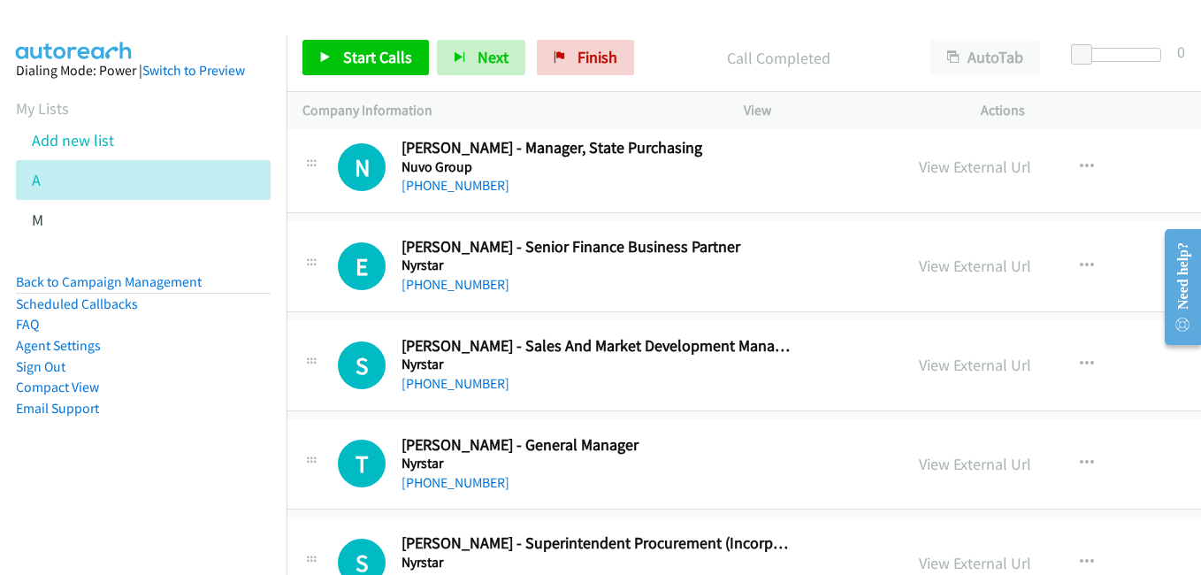
scroll to position [10876, 18]
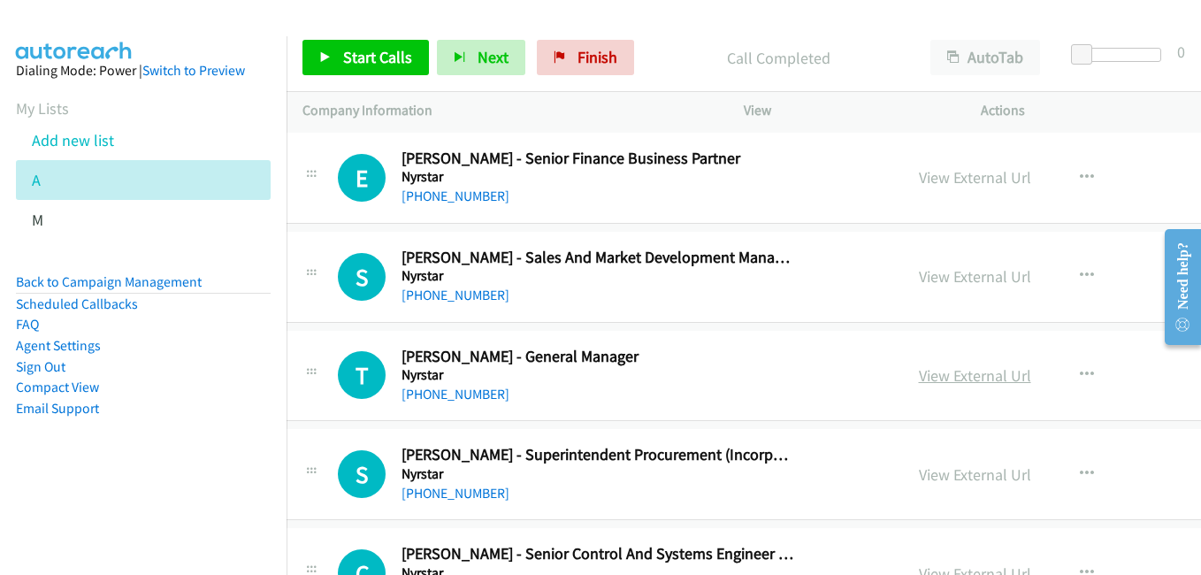
click at [919, 376] on link "View External Url" at bounding box center [975, 375] width 112 height 20
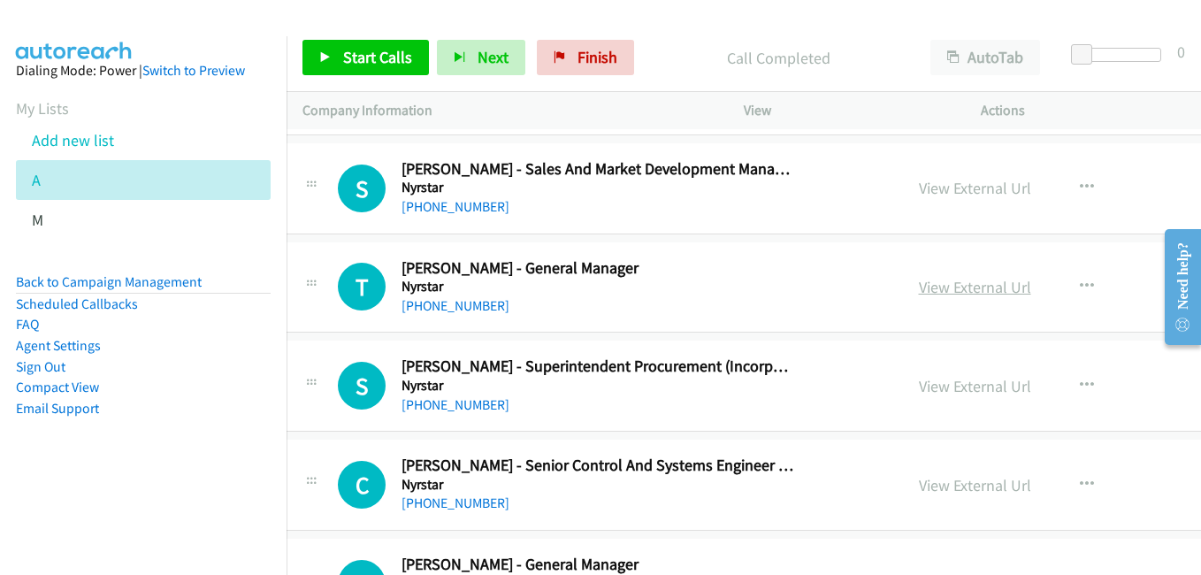
click at [919, 291] on link "View External Url" at bounding box center [975, 287] width 112 height 20
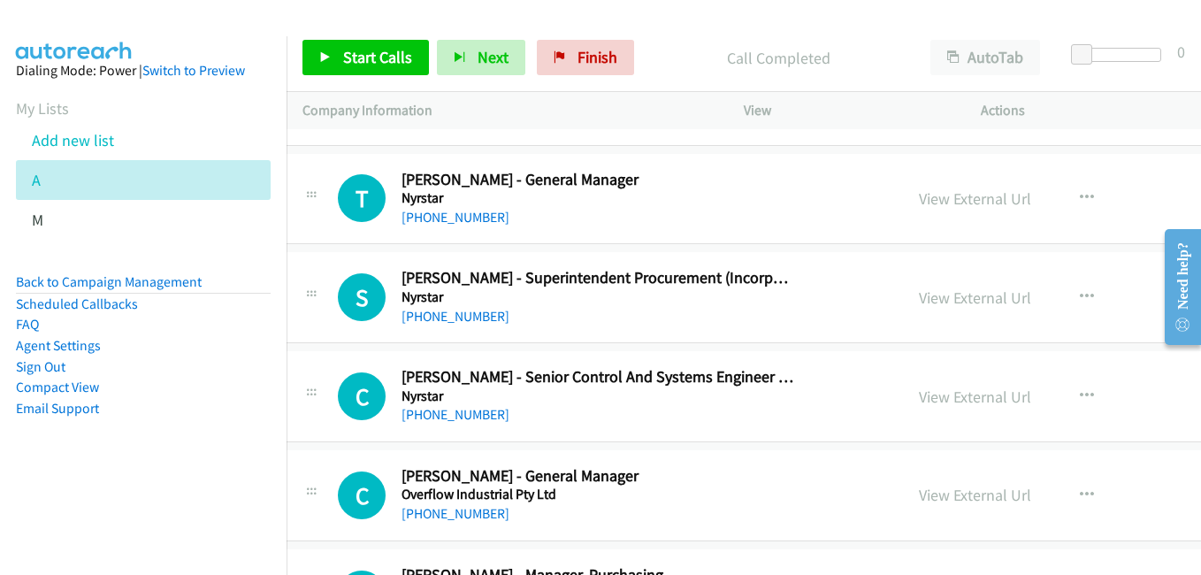
click at [919, 300] on link "View External Url" at bounding box center [975, 297] width 112 height 20
drag, startPoint x: 916, startPoint y: 390, endPoint x: 905, endPoint y: 389, distance: 10.6
click at [919, 390] on link "View External Url" at bounding box center [975, 396] width 112 height 20
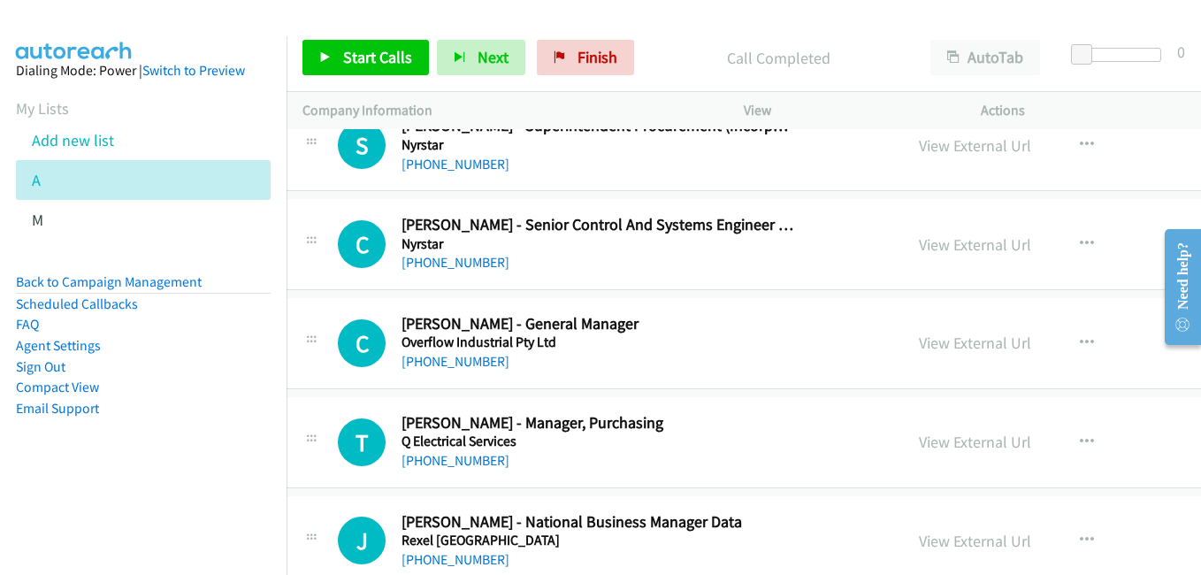
scroll to position [11230, 18]
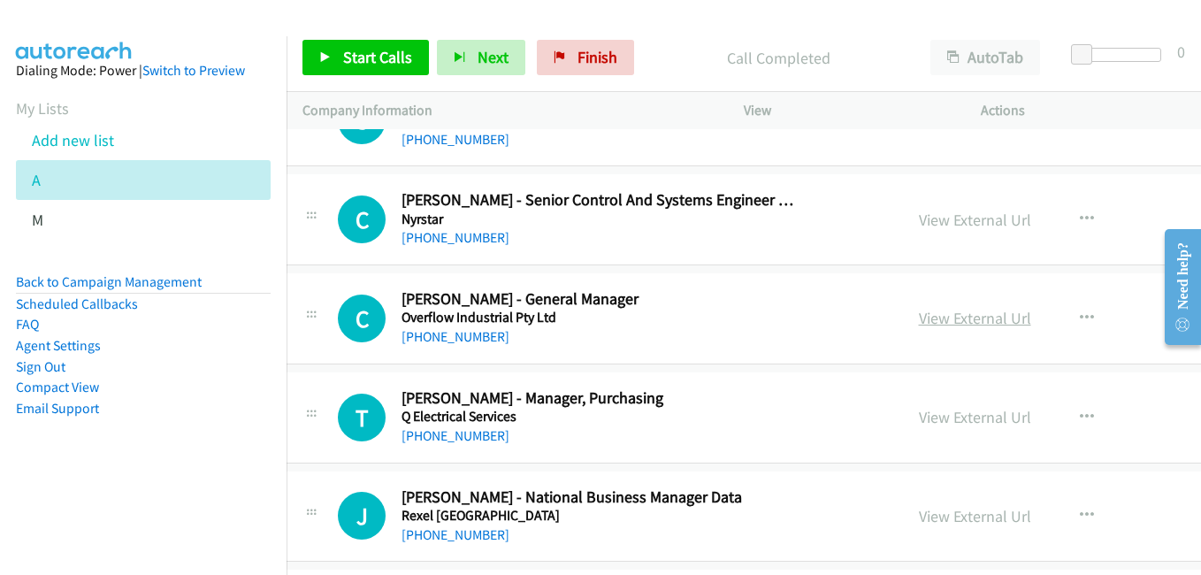
click at [919, 320] on link "View External Url" at bounding box center [975, 318] width 112 height 20
drag, startPoint x: 903, startPoint y: 416, endPoint x: 878, endPoint y: 410, distance: 25.5
click at [919, 416] on link "View External Url" at bounding box center [975, 417] width 112 height 20
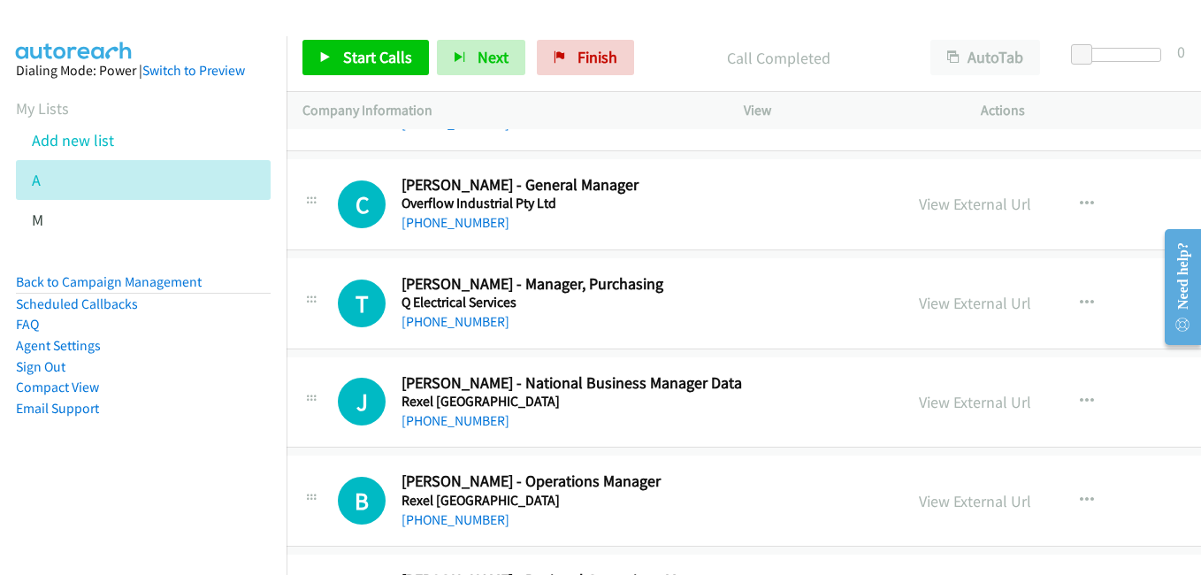
scroll to position [11495, 18]
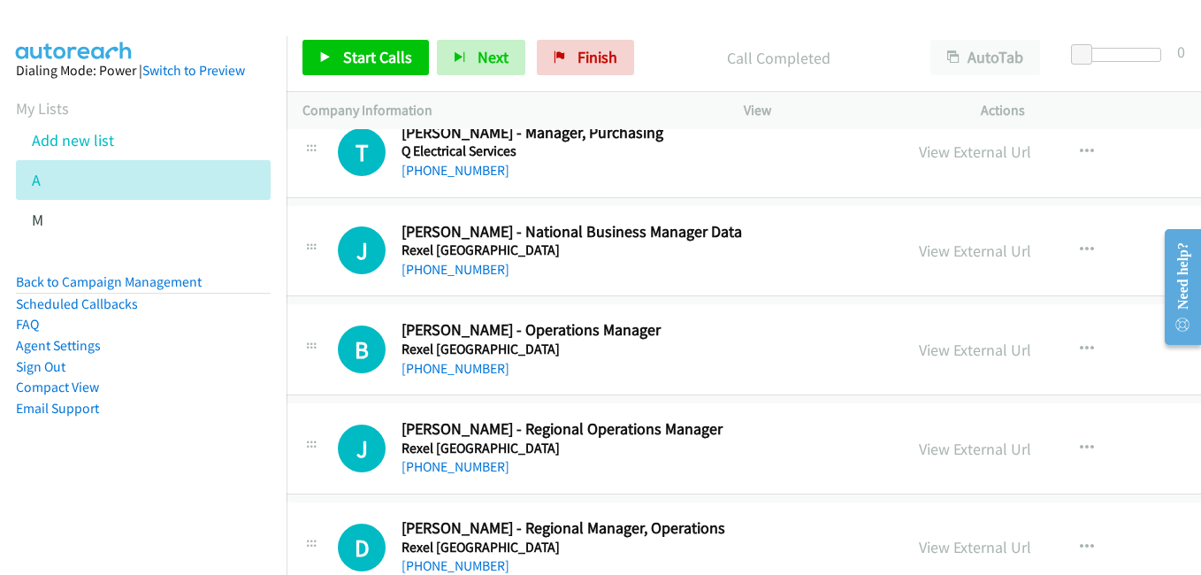
drag, startPoint x: 880, startPoint y: 255, endPoint x: 418, endPoint y: 16, distance: 519.7
click at [919, 255] on link "View External Url" at bounding box center [975, 251] width 112 height 20
drag, startPoint x: 870, startPoint y: 342, endPoint x: 783, endPoint y: 311, distance: 92.0
click at [919, 342] on link "View External Url" at bounding box center [975, 350] width 112 height 20
drag, startPoint x: 906, startPoint y: 447, endPoint x: 857, endPoint y: 434, distance: 51.3
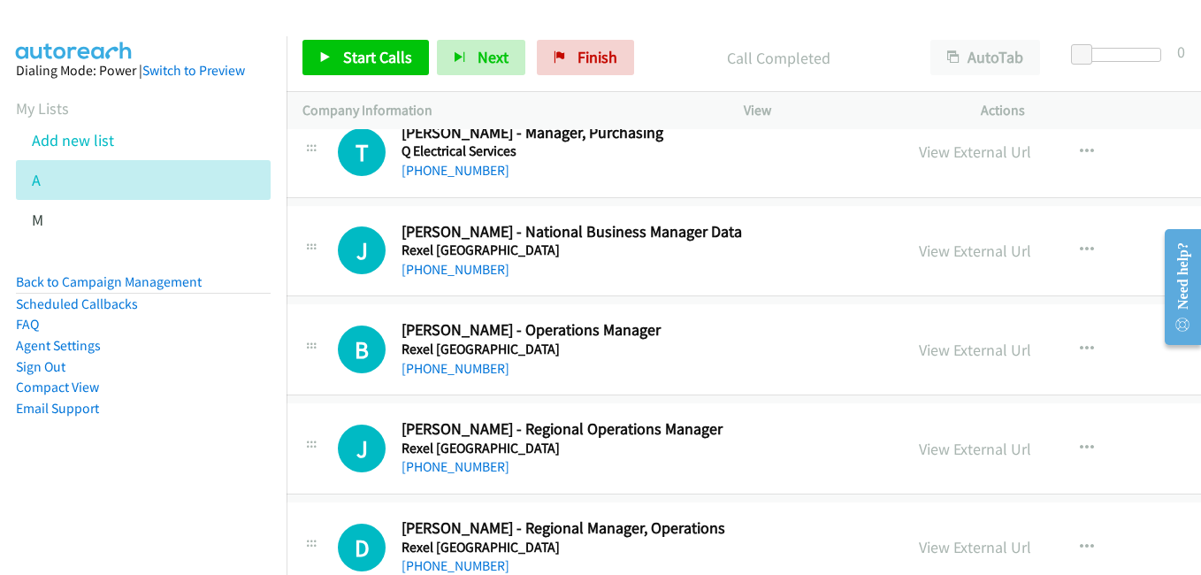
click at [919, 447] on link "View External Url" at bounding box center [975, 449] width 112 height 20
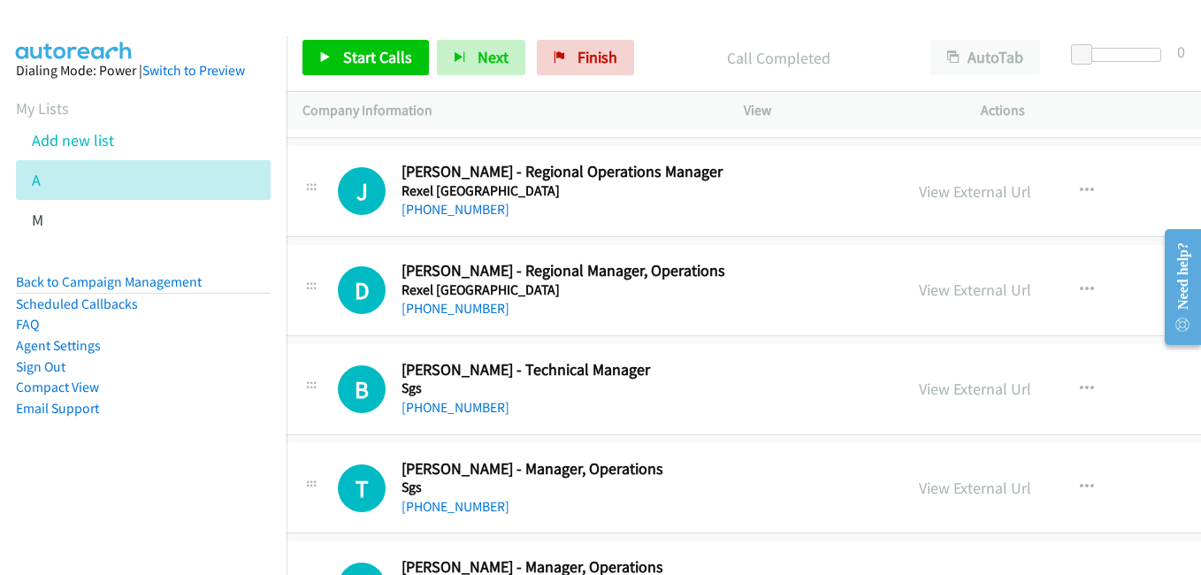
scroll to position [11760, 18]
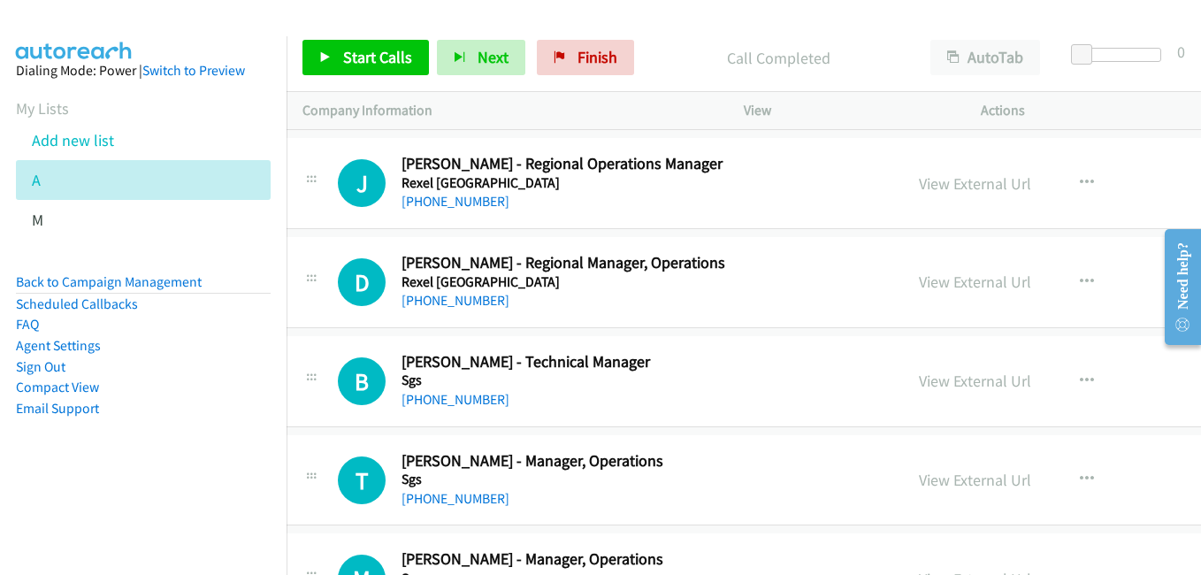
drag, startPoint x: 911, startPoint y: 278, endPoint x: 895, endPoint y: 305, distance: 31.7
click at [919, 280] on link "View External Url" at bounding box center [975, 281] width 112 height 20
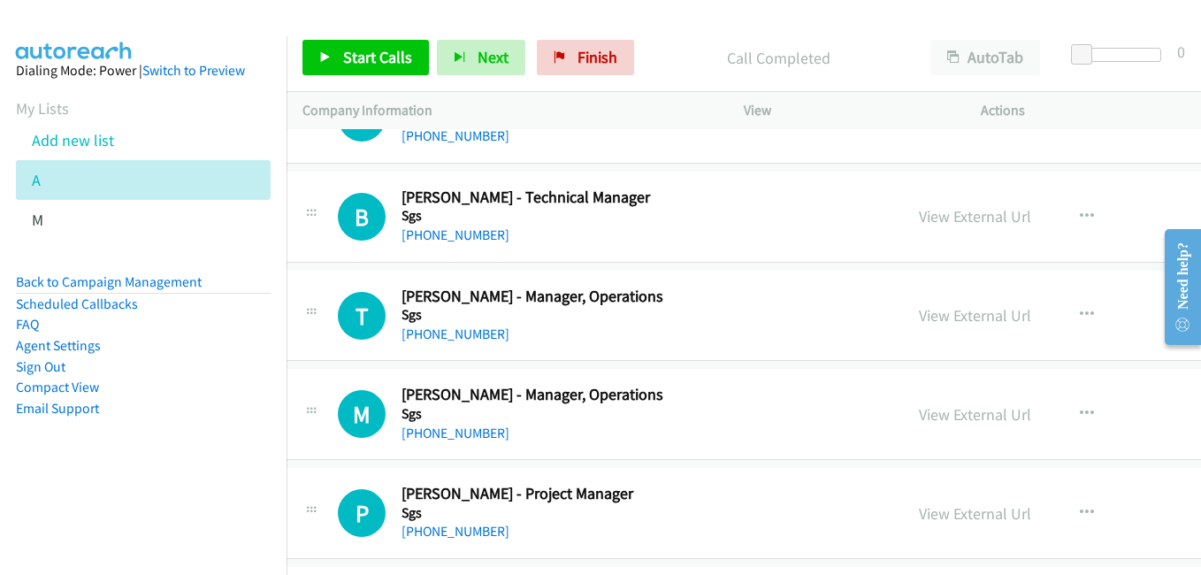
scroll to position [11937, 18]
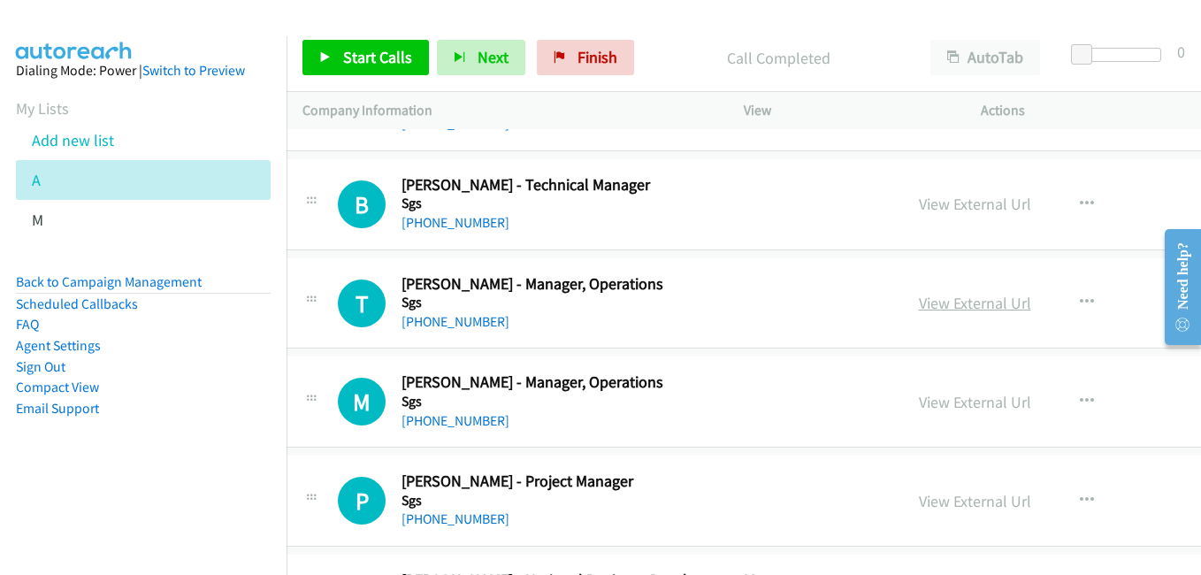
click at [919, 300] on link "View External Url" at bounding box center [975, 303] width 112 height 20
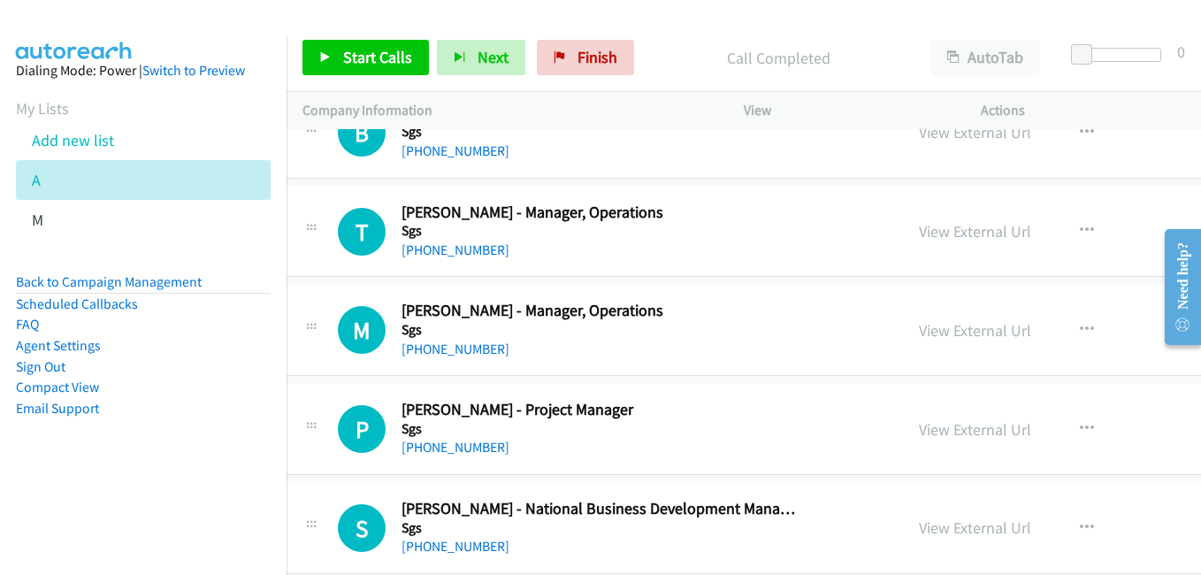
scroll to position [12026, 18]
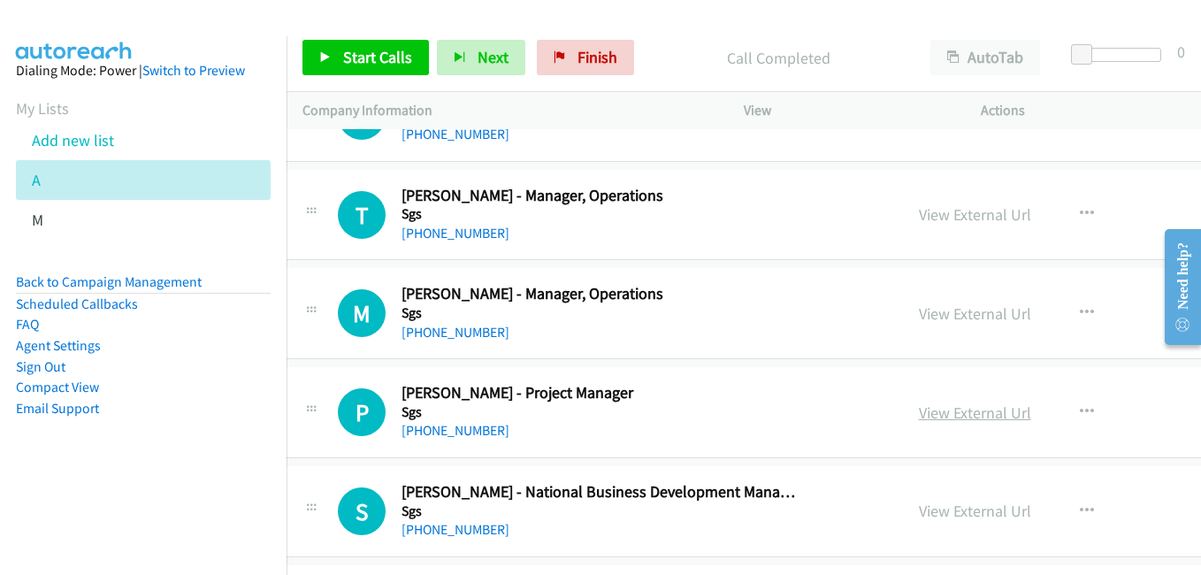
click at [919, 416] on link "View External Url" at bounding box center [975, 412] width 112 height 20
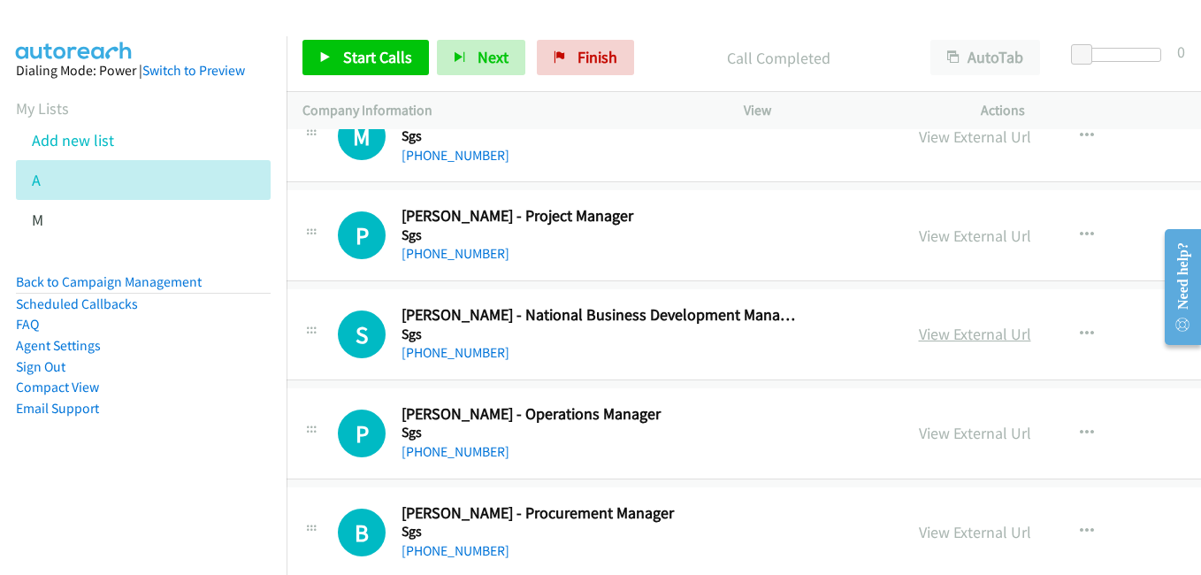
click at [919, 338] on link "View External Url" at bounding box center [975, 334] width 112 height 20
click at [919, 432] on link "View External Url" at bounding box center [975, 433] width 112 height 20
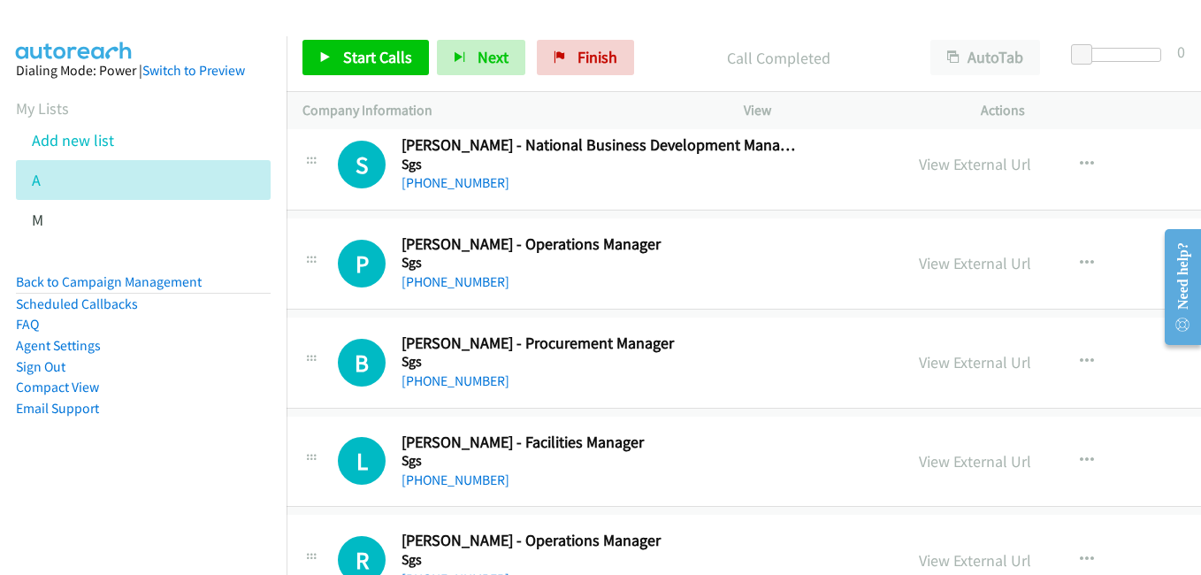
scroll to position [12379, 18]
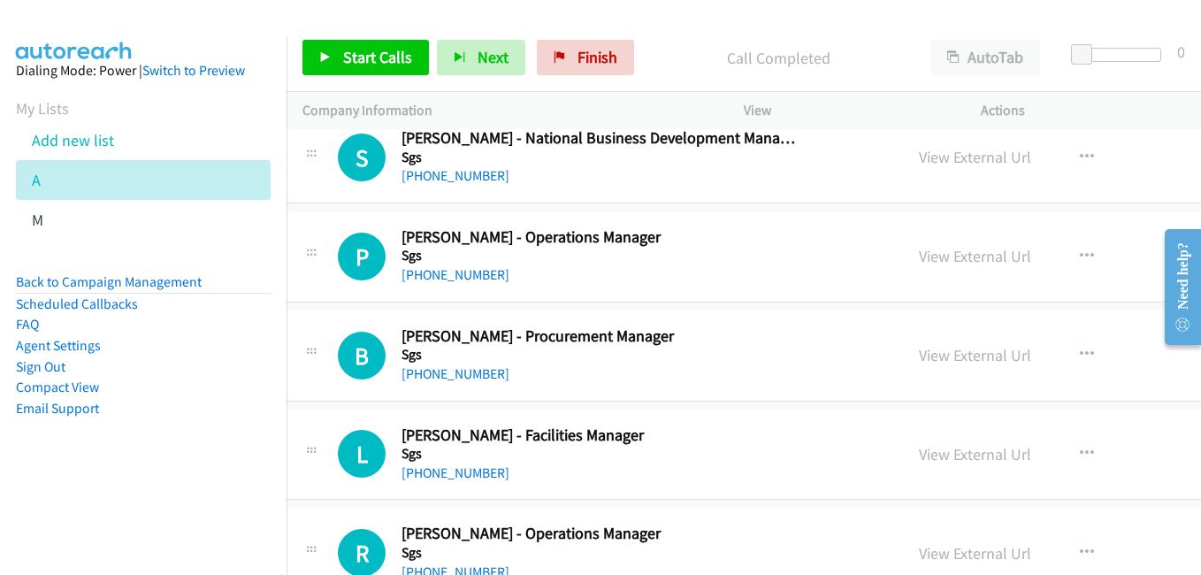
drag, startPoint x: 904, startPoint y: 349, endPoint x: 261, endPoint y: 4, distance: 729.9
click at [919, 349] on link "View External Url" at bounding box center [975, 355] width 112 height 20
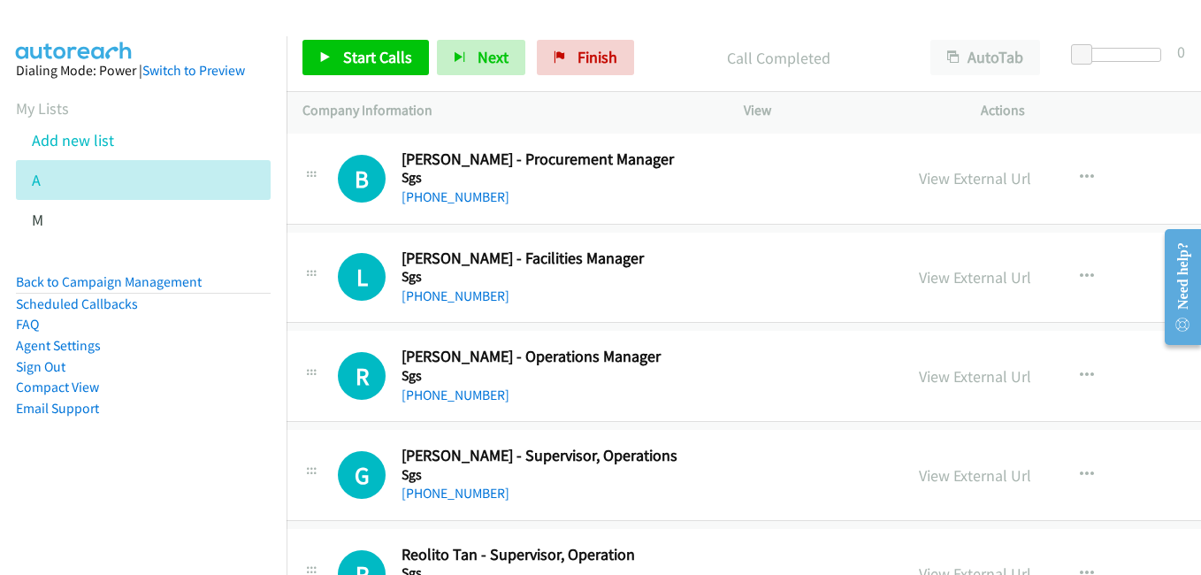
drag, startPoint x: 875, startPoint y: 373, endPoint x: 725, endPoint y: 294, distance: 168.9
click at [919, 373] on link "View External Url" at bounding box center [975, 376] width 112 height 20
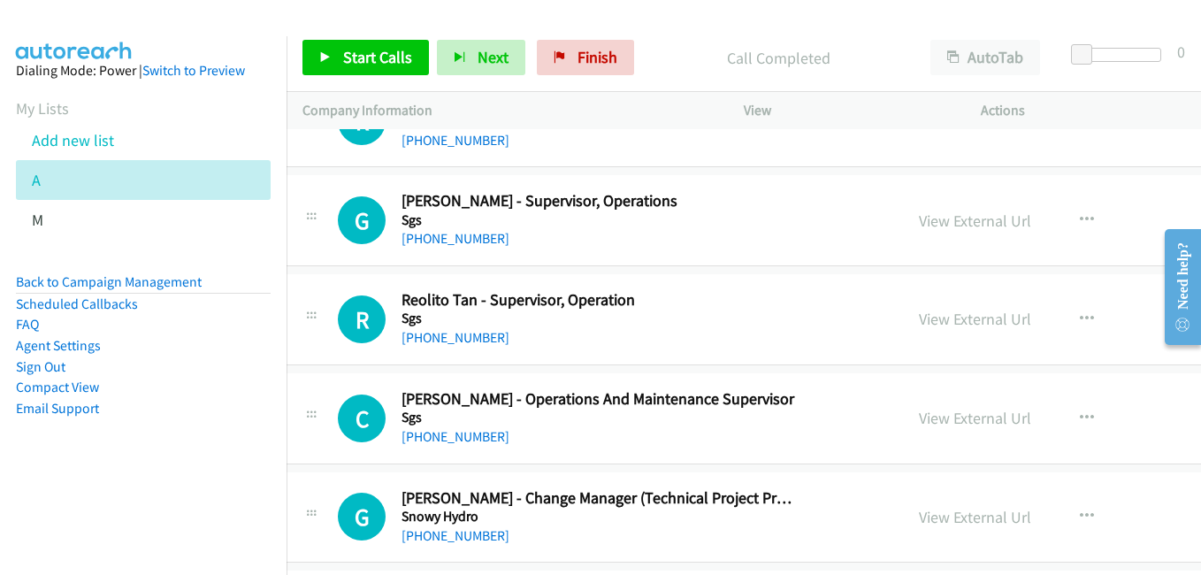
scroll to position [12822, 18]
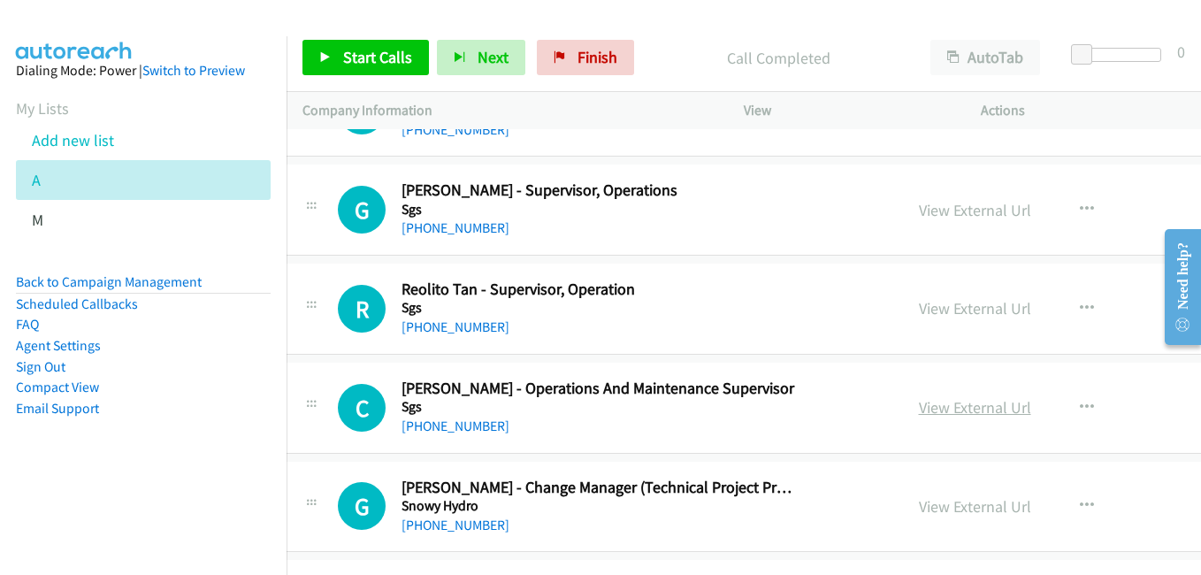
click at [928, 406] on link "View External Url" at bounding box center [975, 407] width 112 height 20
drag, startPoint x: 894, startPoint y: 505, endPoint x: 823, endPoint y: 464, distance: 81.6
click at [919, 505] on link "View External Url" at bounding box center [975, 506] width 112 height 20
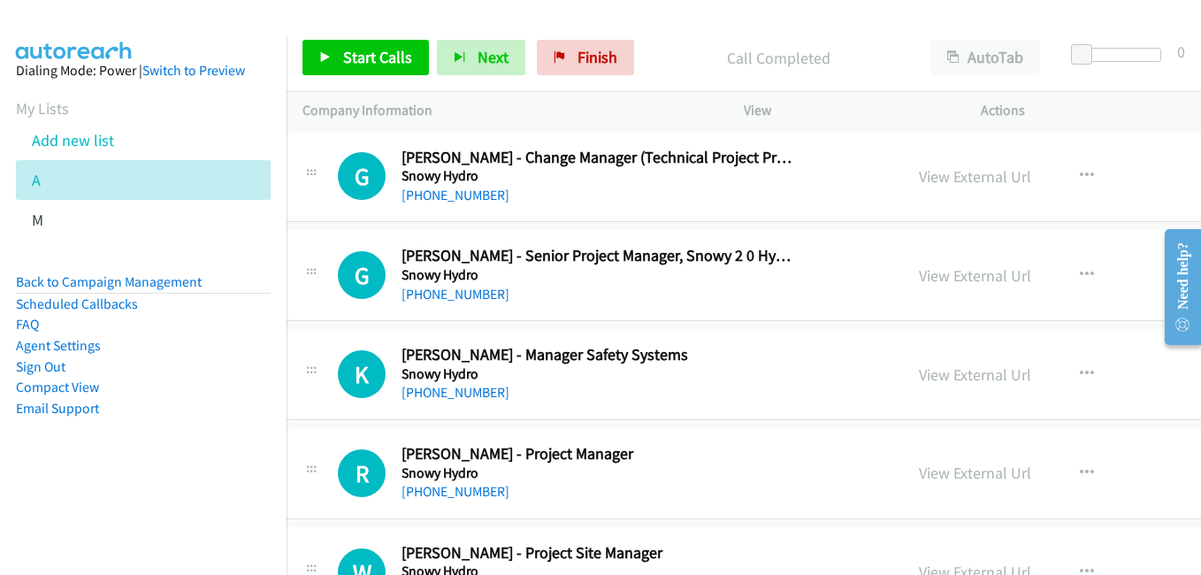
scroll to position [13175, 18]
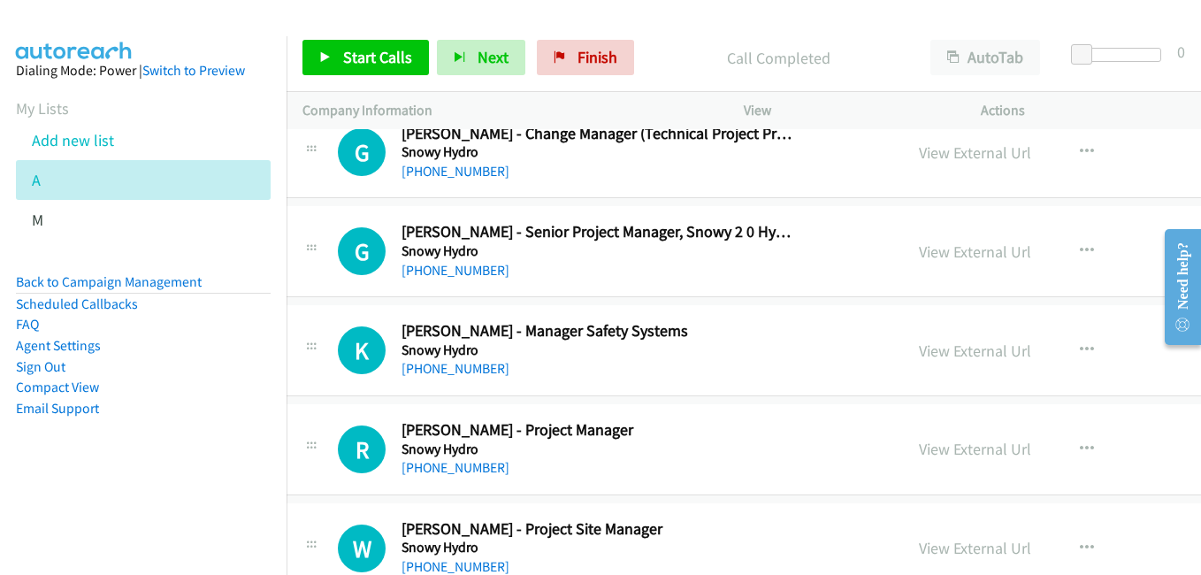
drag, startPoint x: 908, startPoint y: 256, endPoint x: 691, endPoint y: 191, distance: 226.9
click at [919, 256] on link "View External Url" at bounding box center [975, 251] width 112 height 20
drag, startPoint x: 911, startPoint y: 345, endPoint x: 429, endPoint y: 176, distance: 510.7
click at [919, 345] on link "View External Url" at bounding box center [975, 350] width 112 height 20
click at [919, 447] on link "View External Url" at bounding box center [975, 449] width 112 height 20
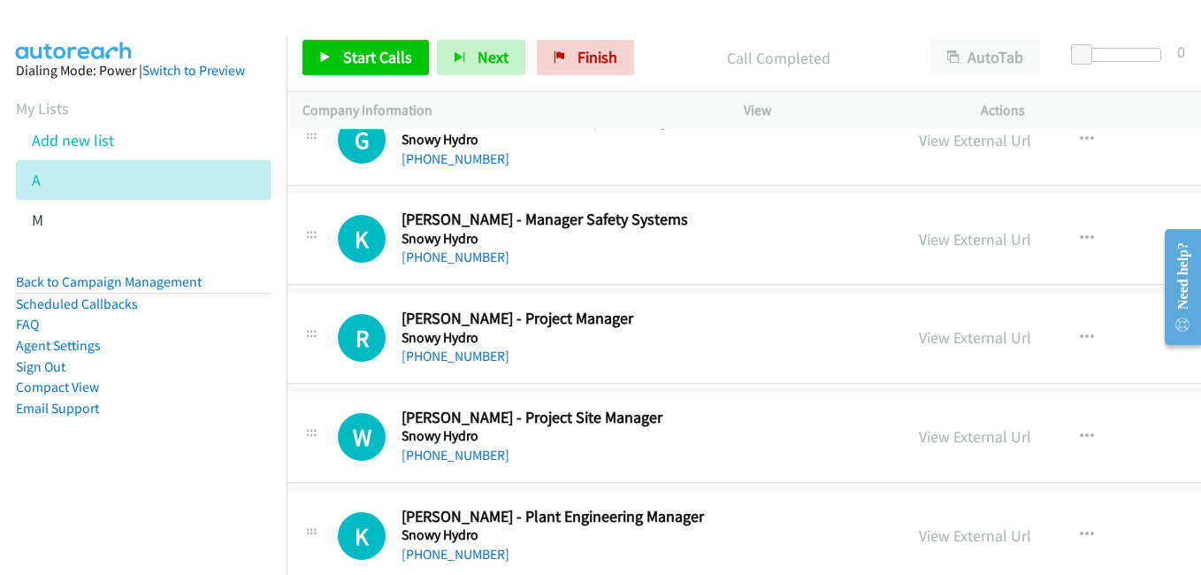
scroll to position [13352, 18]
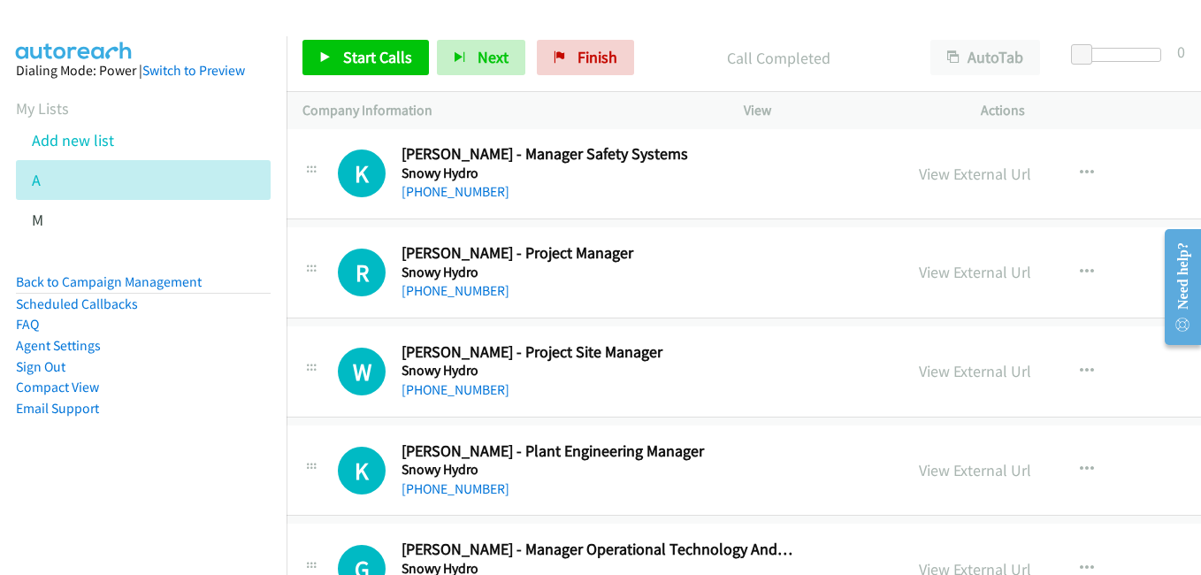
drag, startPoint x: 919, startPoint y: 375, endPoint x: 391, endPoint y: 71, distance: 609.3
click at [919, 375] on link "View External Url" at bounding box center [975, 371] width 112 height 20
